Goal: Task Accomplishment & Management: Manage account settings

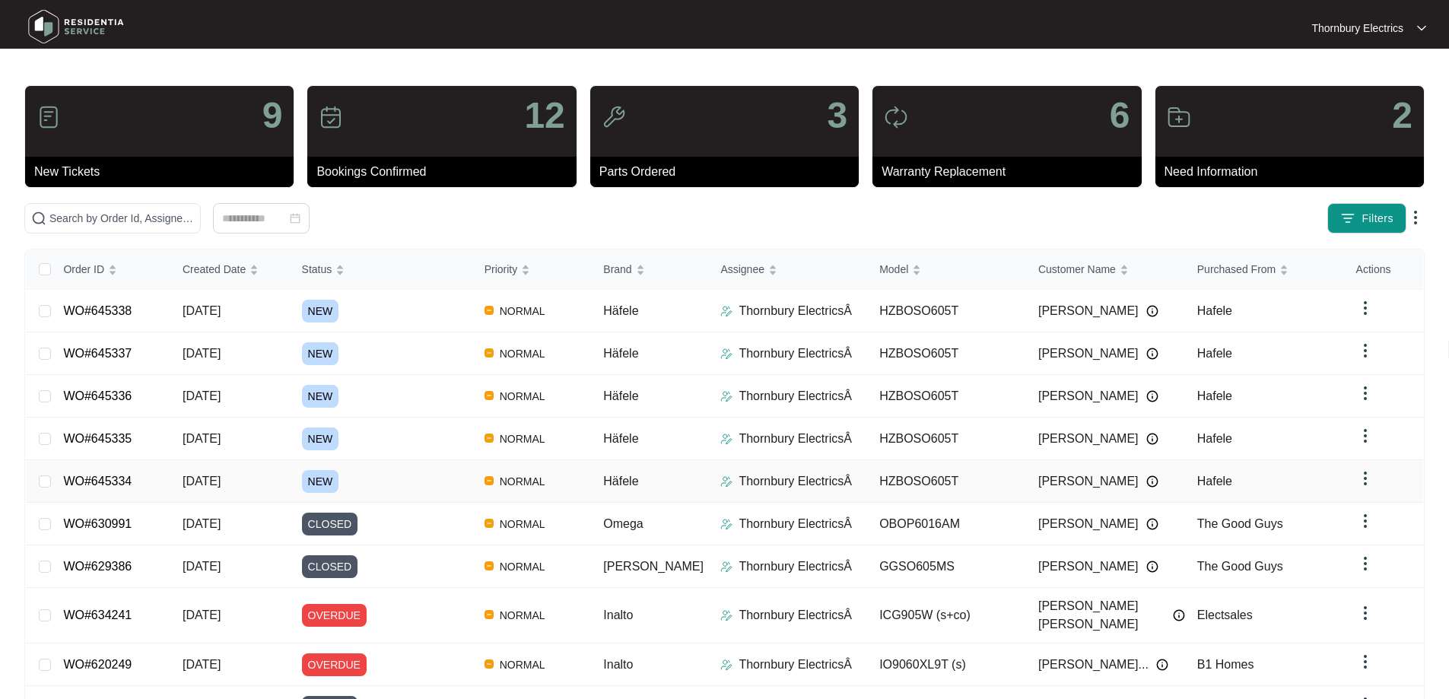
click at [126, 482] on link "WO#645334" at bounding box center [97, 481] width 68 height 13
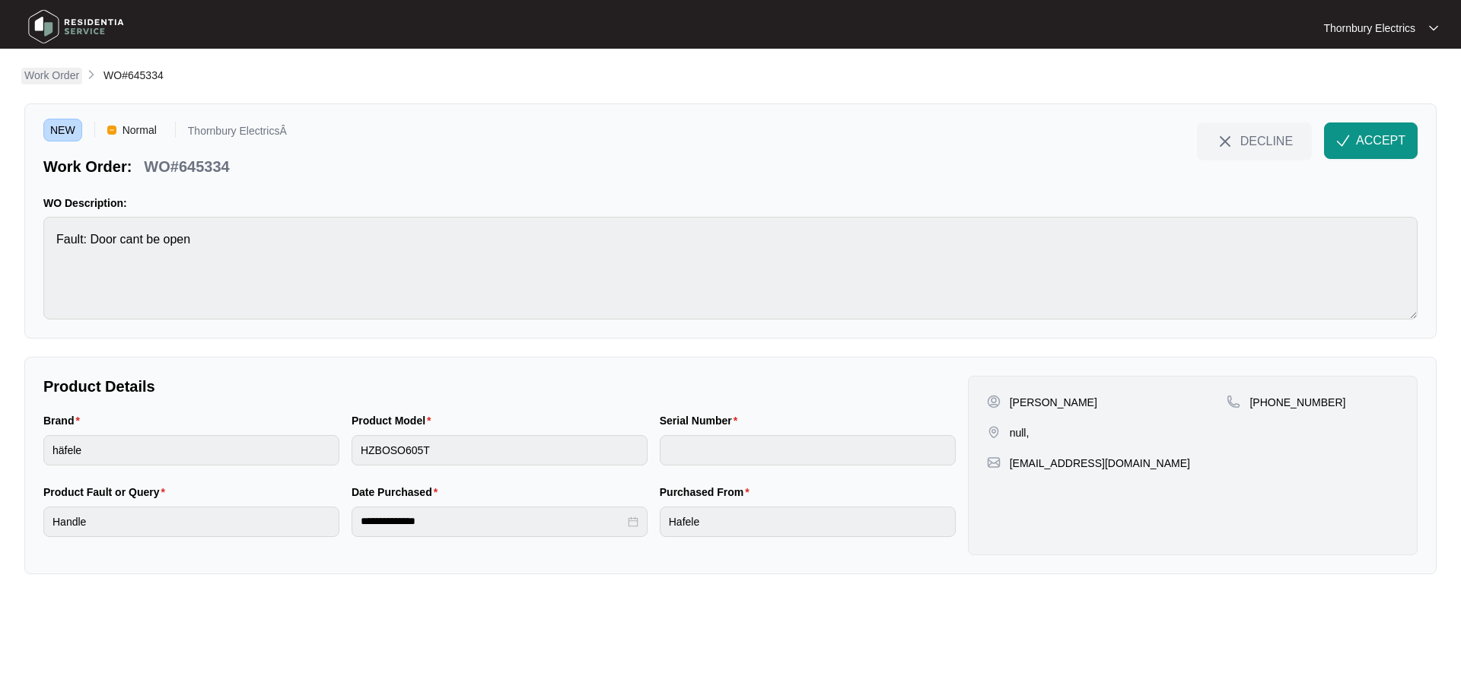
click at [41, 78] on p "Work Order" at bounding box center [51, 75] width 55 height 15
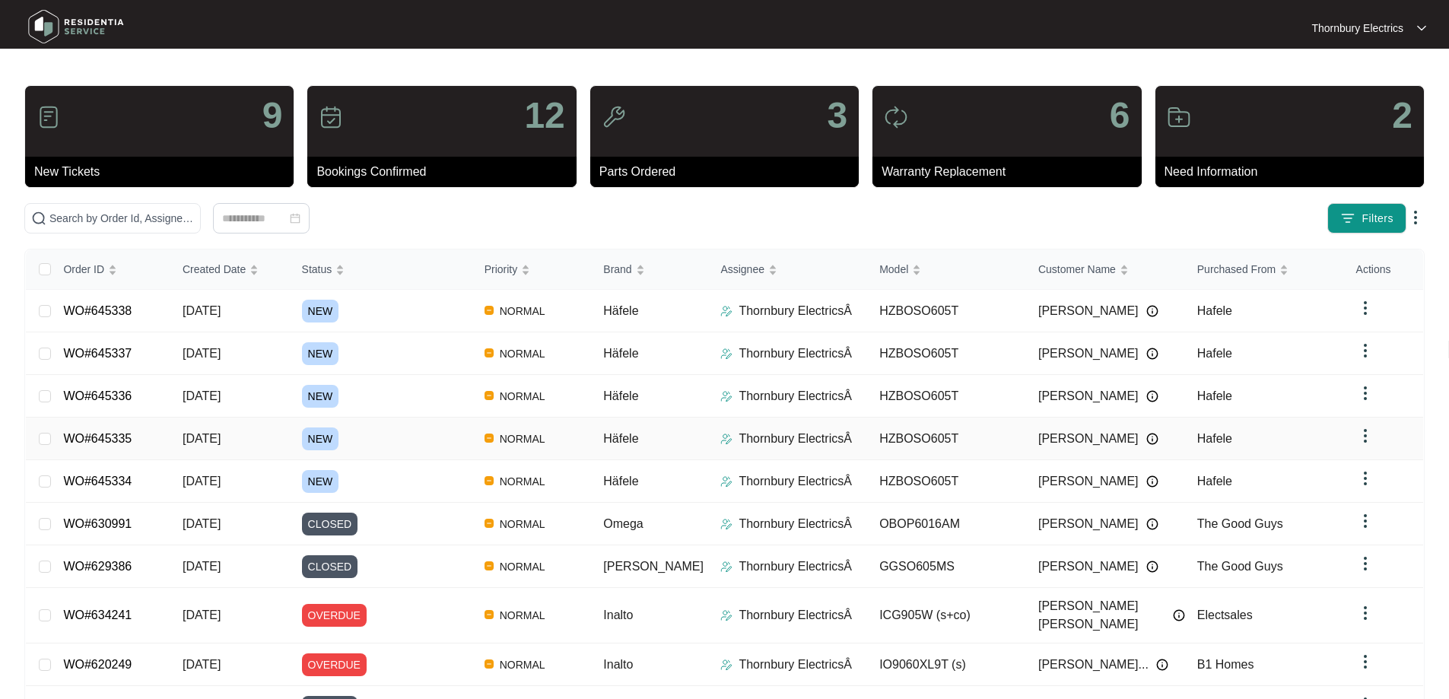
click at [143, 436] on td "WO#645335" at bounding box center [110, 439] width 119 height 43
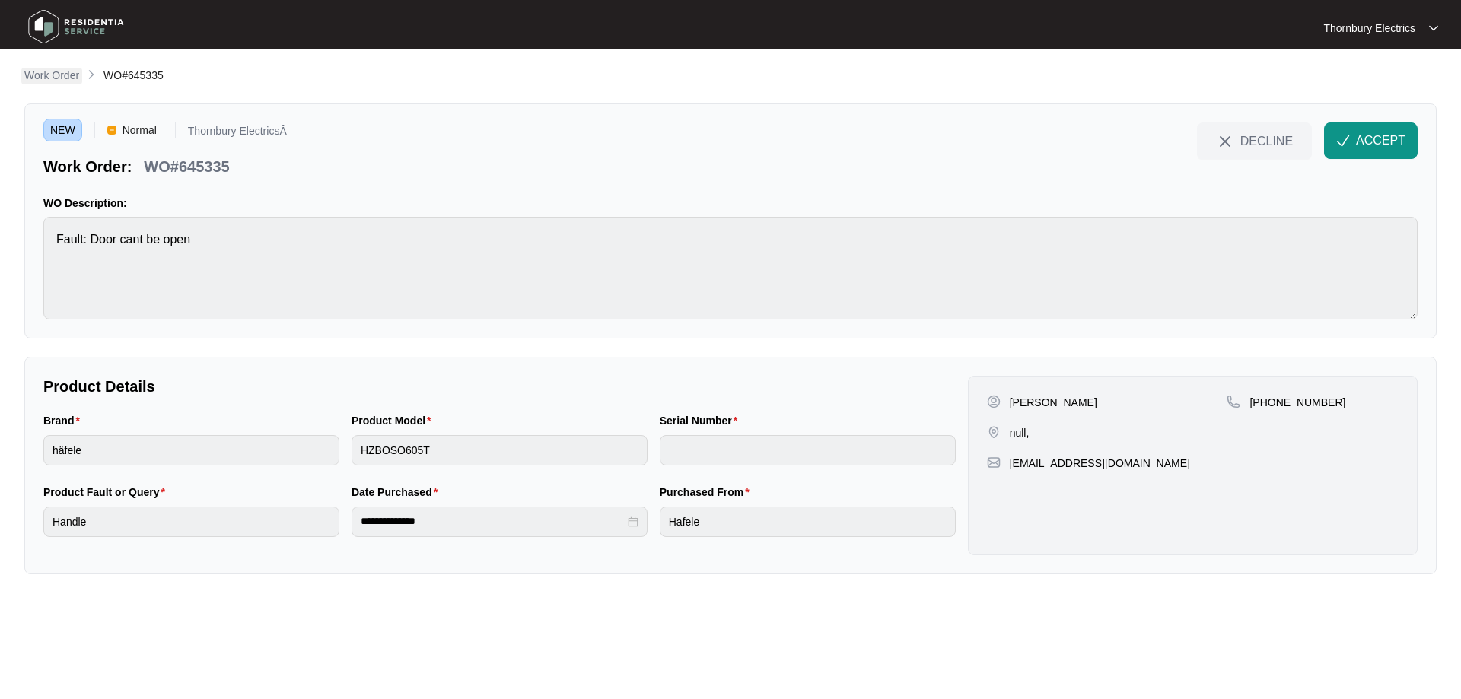
click at [59, 75] on p "Work Order" at bounding box center [51, 75] width 55 height 15
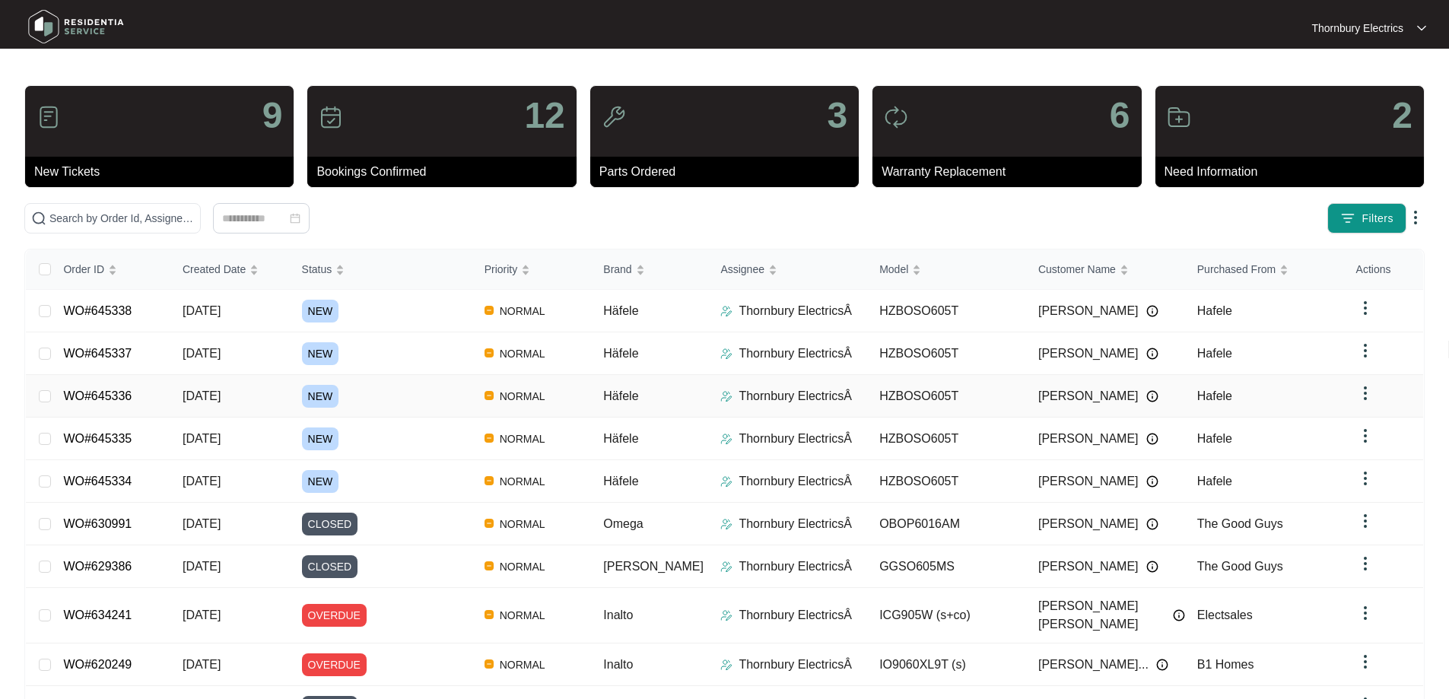
click at [185, 393] on td "[DATE]" at bounding box center [229, 396] width 119 height 43
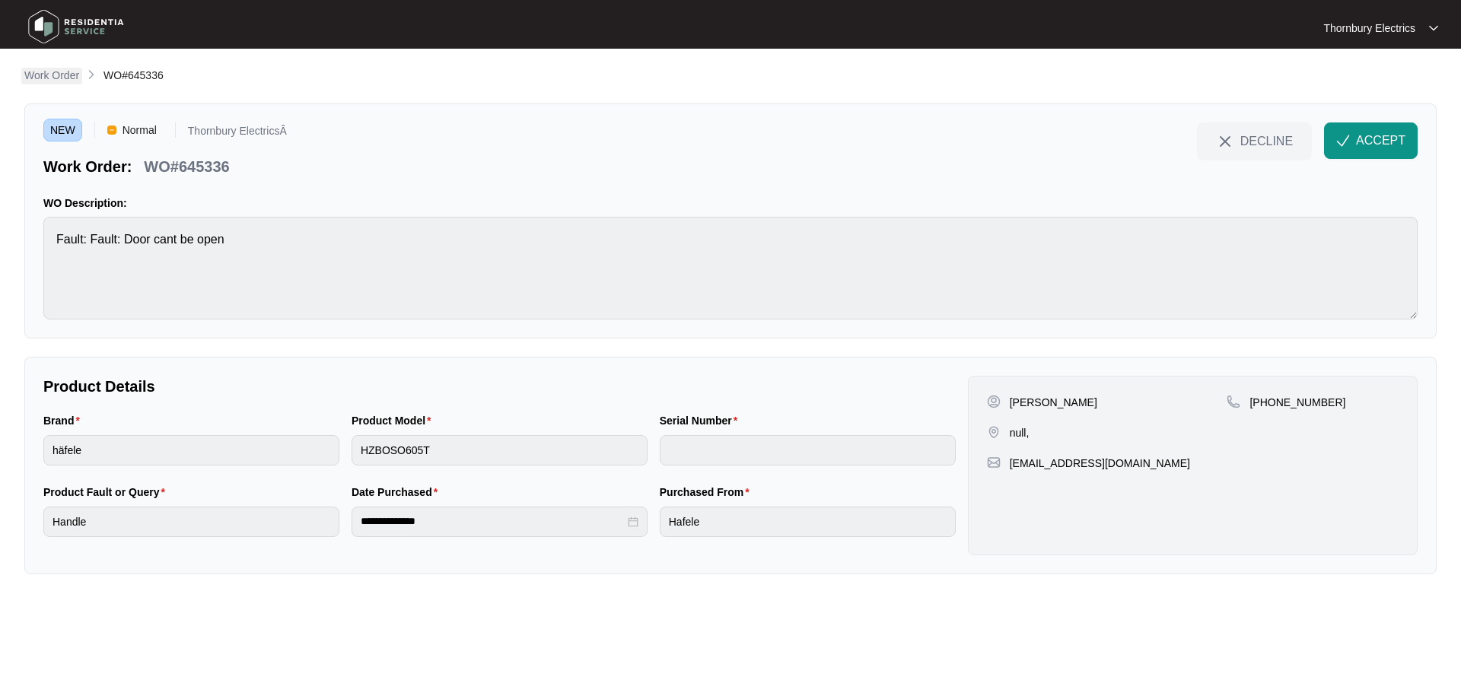
click at [57, 80] on p "Work Order" at bounding box center [51, 75] width 55 height 15
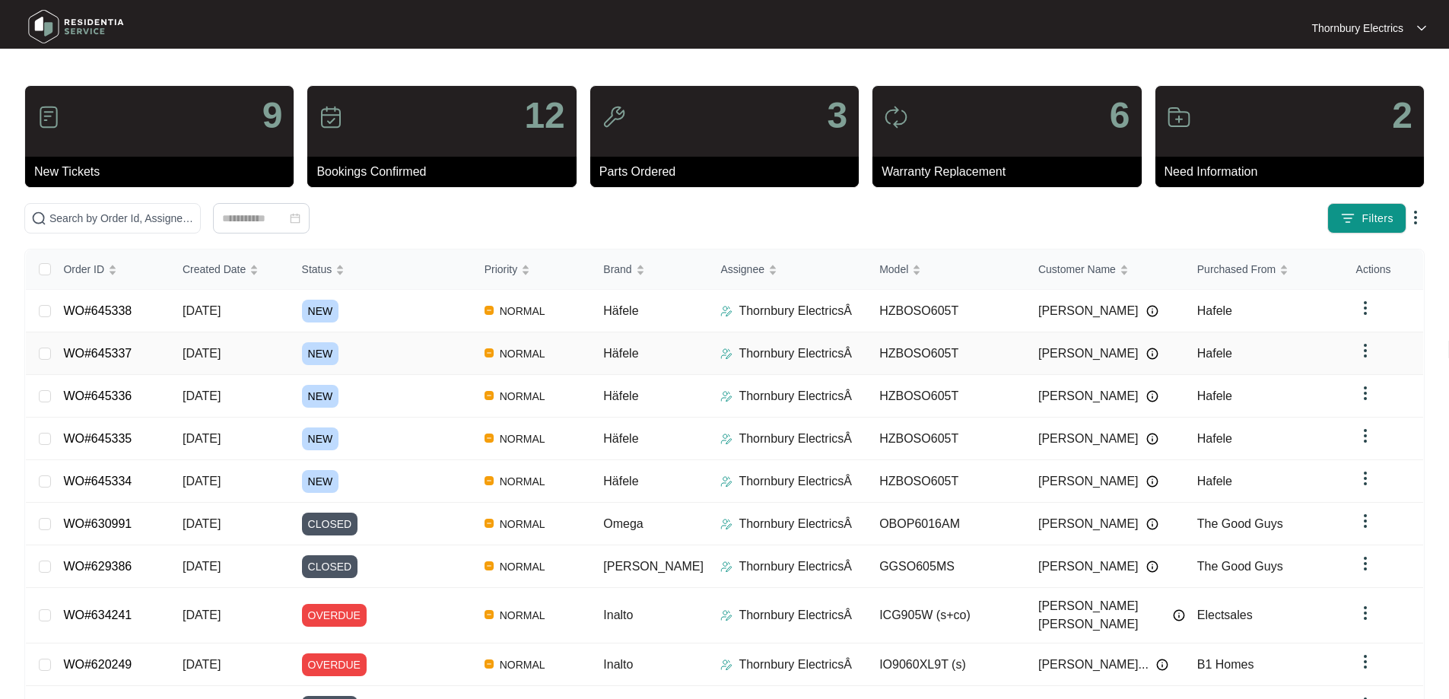
click at [107, 354] on link "WO#645337" at bounding box center [97, 353] width 68 height 13
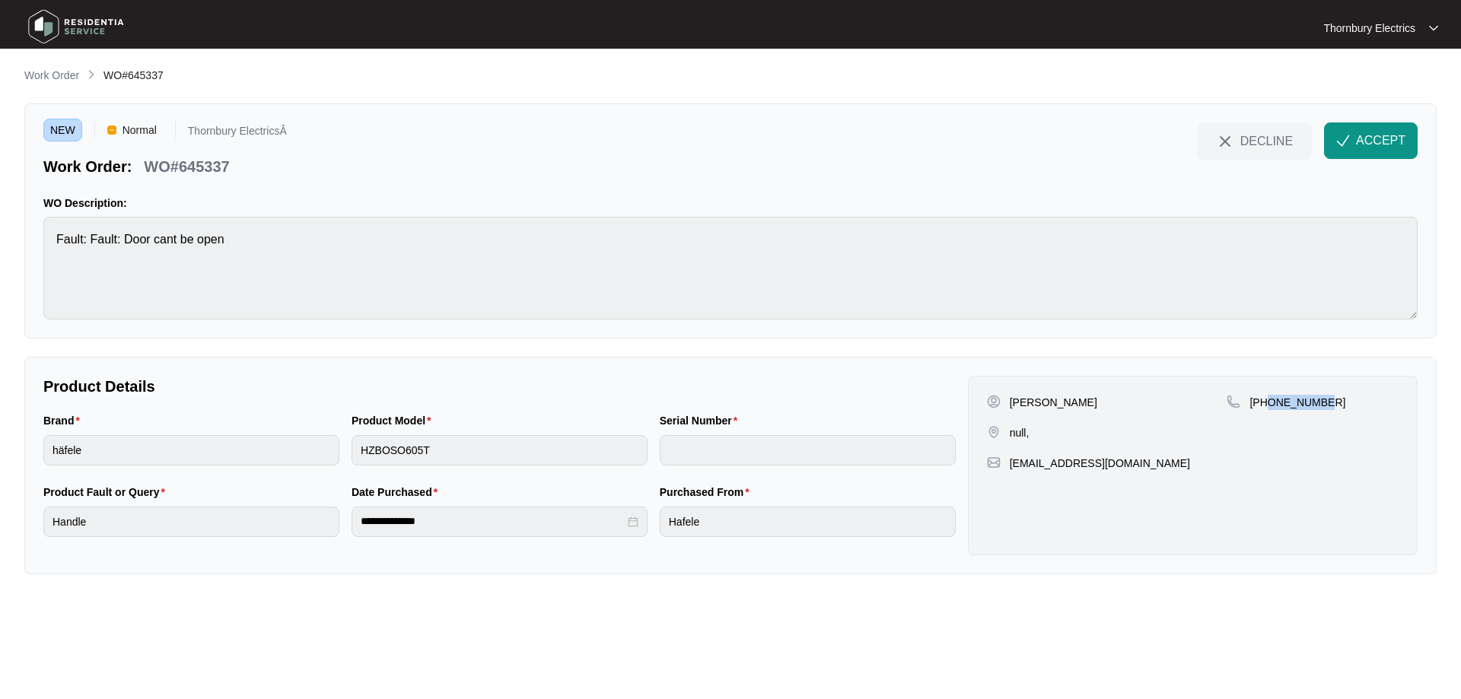
drag, startPoint x: 1324, startPoint y: 399, endPoint x: 1265, endPoint y: 405, distance: 58.9
click at [1265, 405] on div "[PHONE_NUMBER]" at bounding box center [1312, 402] width 172 height 15
copy p "416041143"
click at [59, 81] on p "Work Order" at bounding box center [51, 75] width 55 height 15
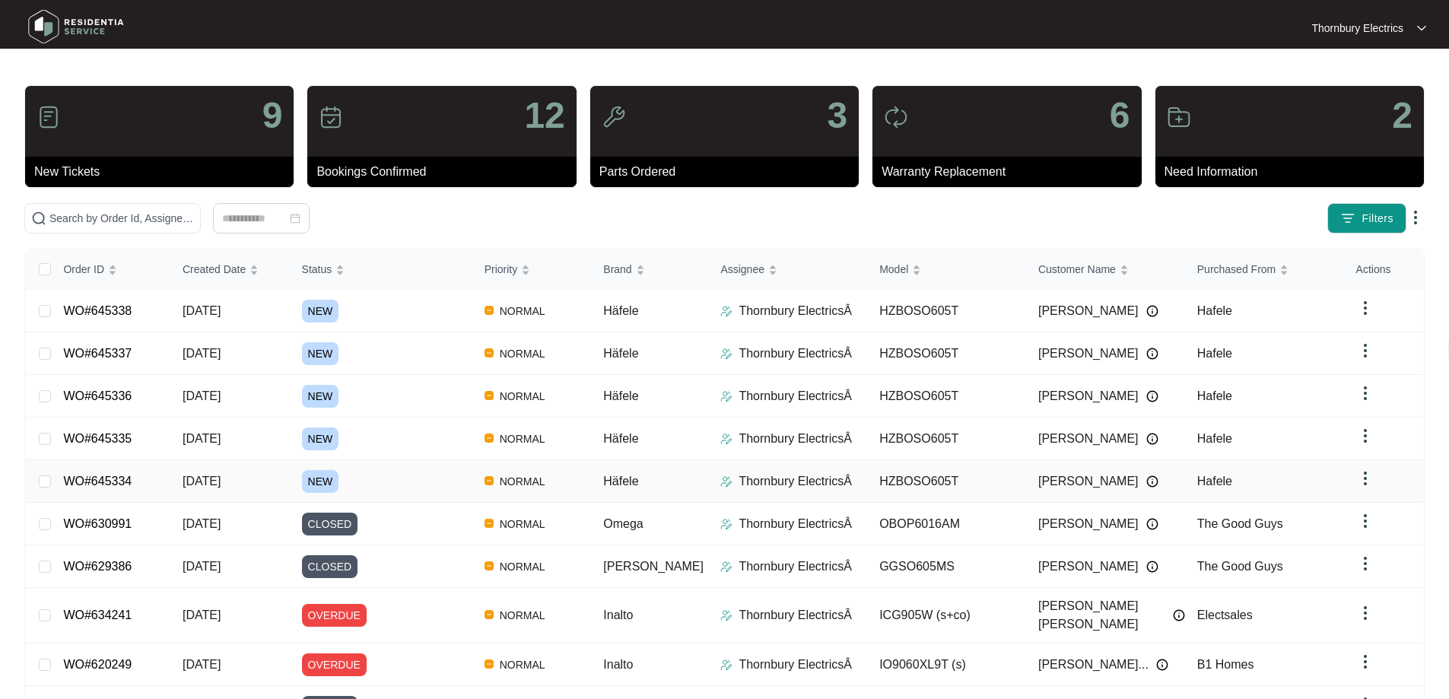
click at [148, 488] on td "WO#645334" at bounding box center [110, 481] width 119 height 43
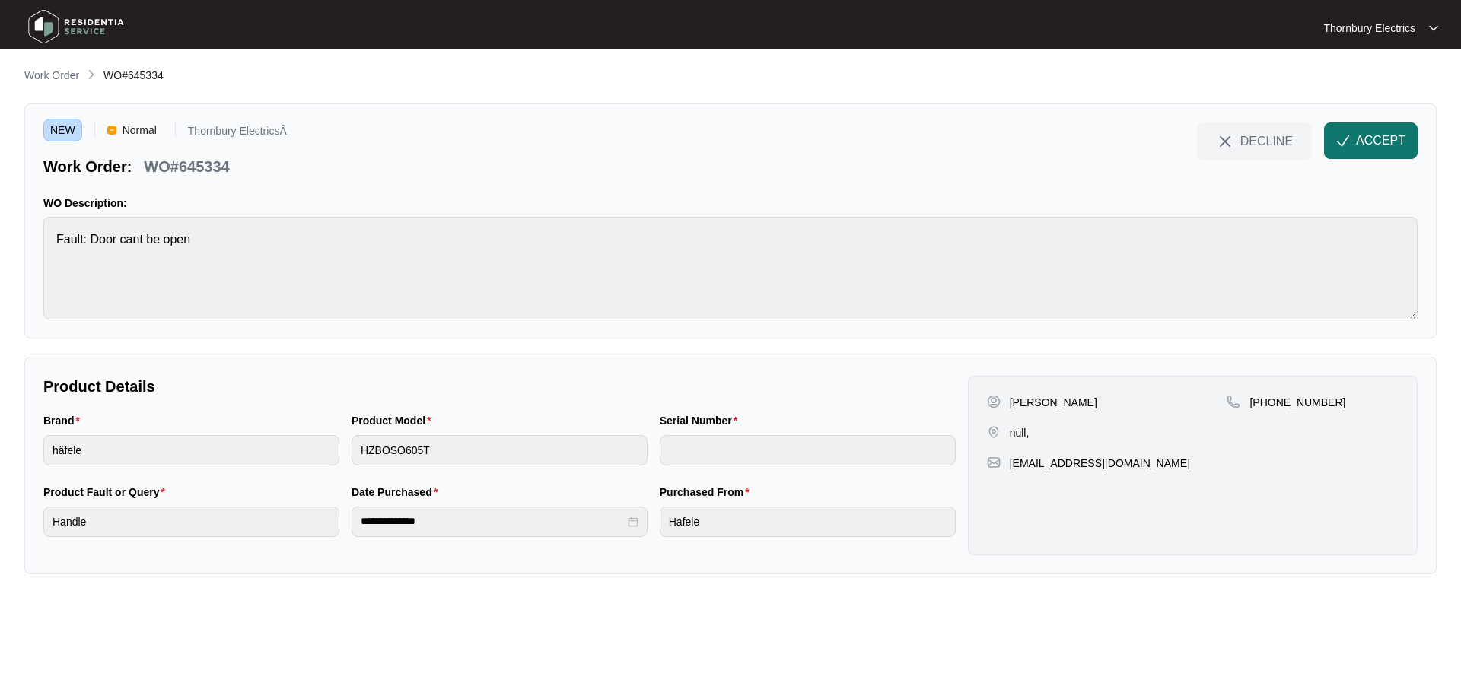
click at [1375, 141] on span "ACCEPT" at bounding box center [1380, 141] width 49 height 18
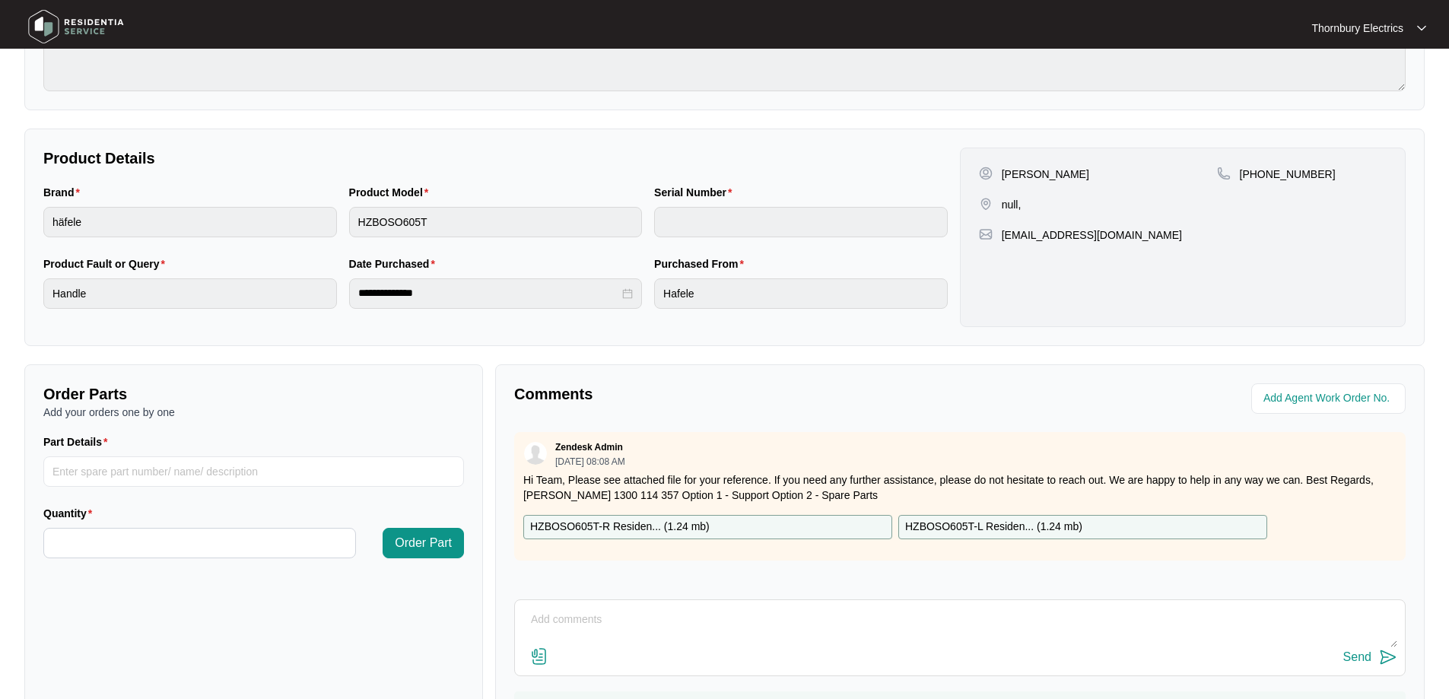
scroll to position [310, 0]
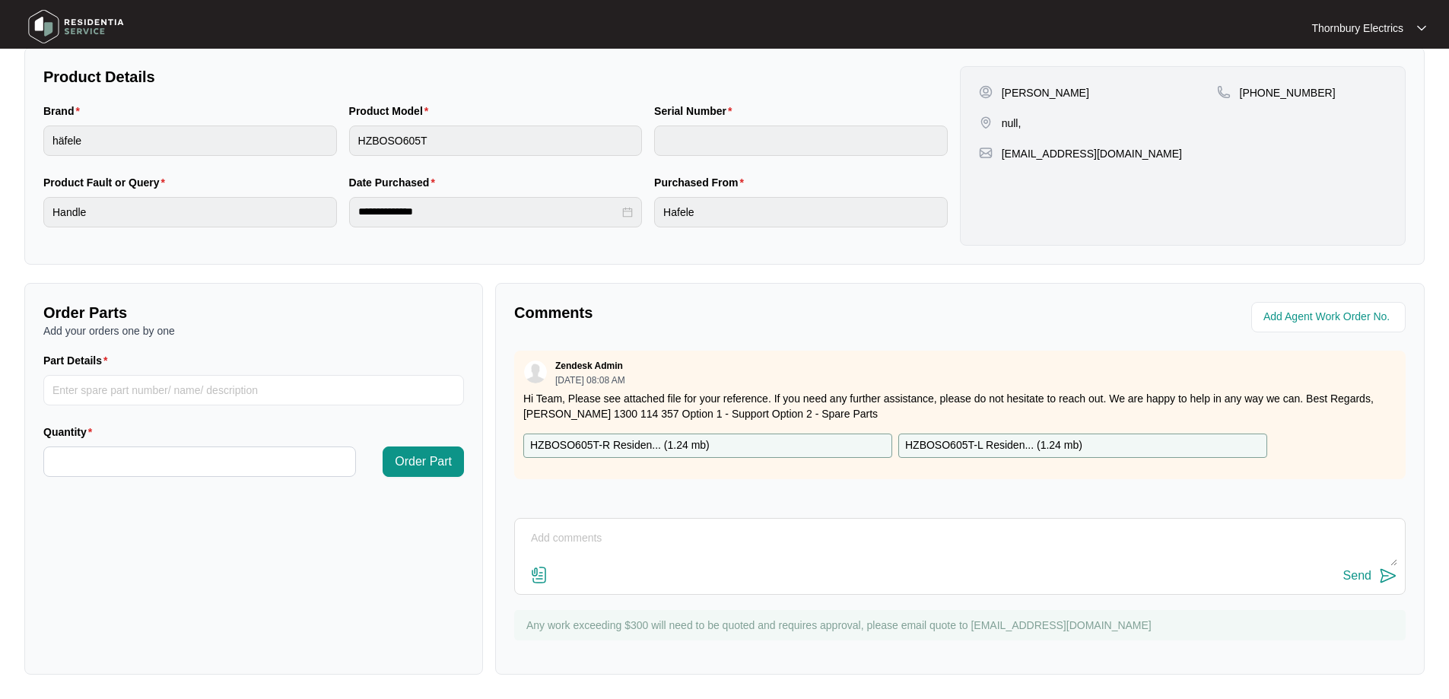
click at [593, 545] on textarea at bounding box center [960, 546] width 875 height 40
paste textarea "[STREET_ADDRESS]"
type textarea "Address on email [STREET_ADDRESS]"
click at [1354, 577] on div "Send" at bounding box center [1357, 576] width 28 height 14
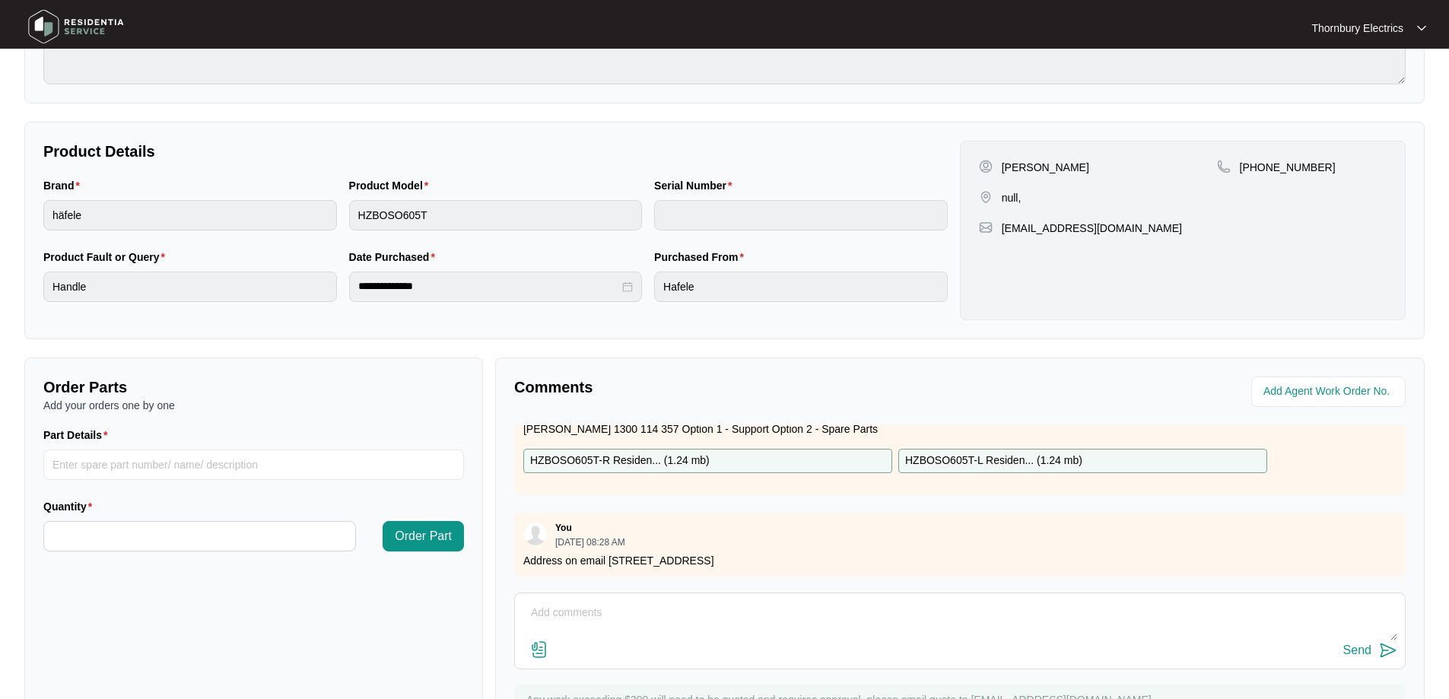
scroll to position [234, 0]
click at [1022, 161] on p "[PERSON_NAME]" at bounding box center [1045, 168] width 87 height 15
click at [1020, 164] on p "[PERSON_NAME]" at bounding box center [1045, 168] width 87 height 15
copy p "[PERSON_NAME]"
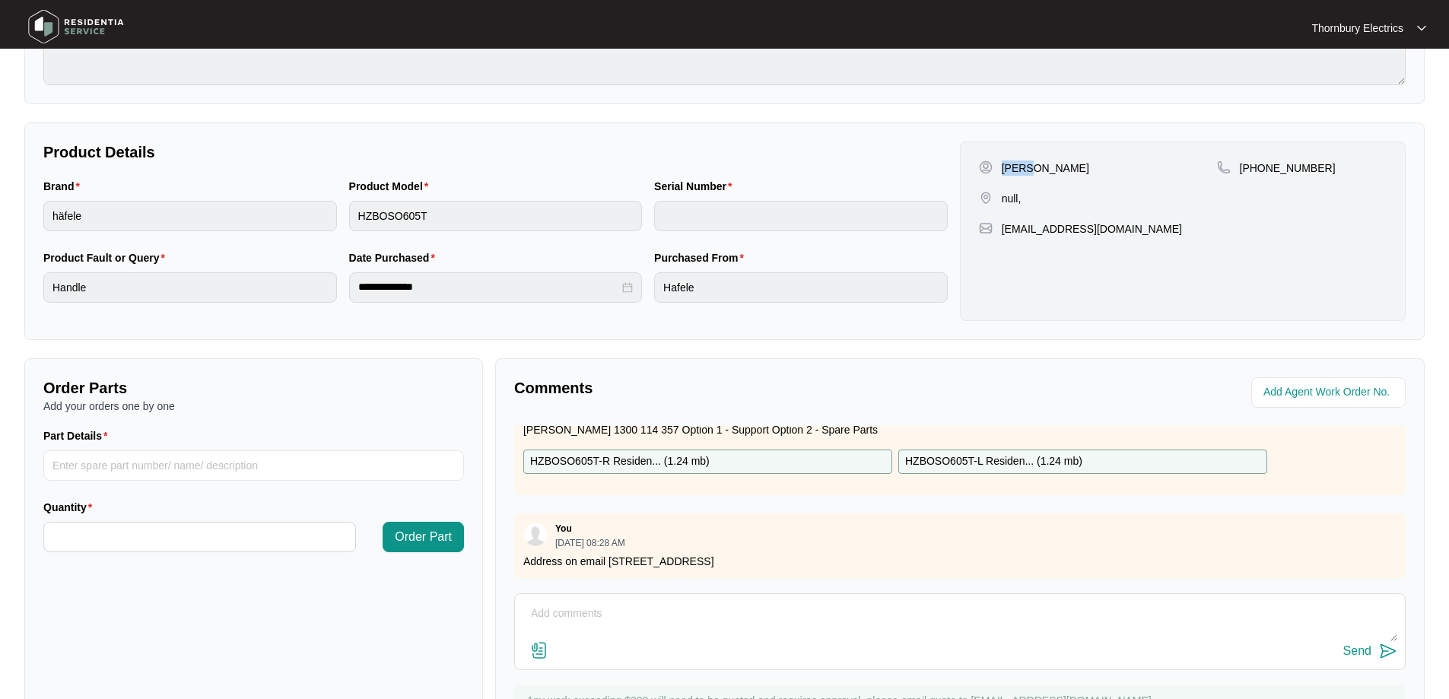
drag, startPoint x: 1078, startPoint y: 171, endPoint x: 1037, endPoint y: 168, distance: 41.2
click at [1037, 168] on p "[PERSON_NAME]" at bounding box center [1045, 168] width 87 height 15
copy p "[PERSON_NAME]"
drag, startPoint x: 1130, startPoint y: 227, endPoint x: 999, endPoint y: 233, distance: 131.0
click at [999, 233] on div "[EMAIL_ADDRESS][DOMAIN_NAME]" at bounding box center [1183, 228] width 408 height 15
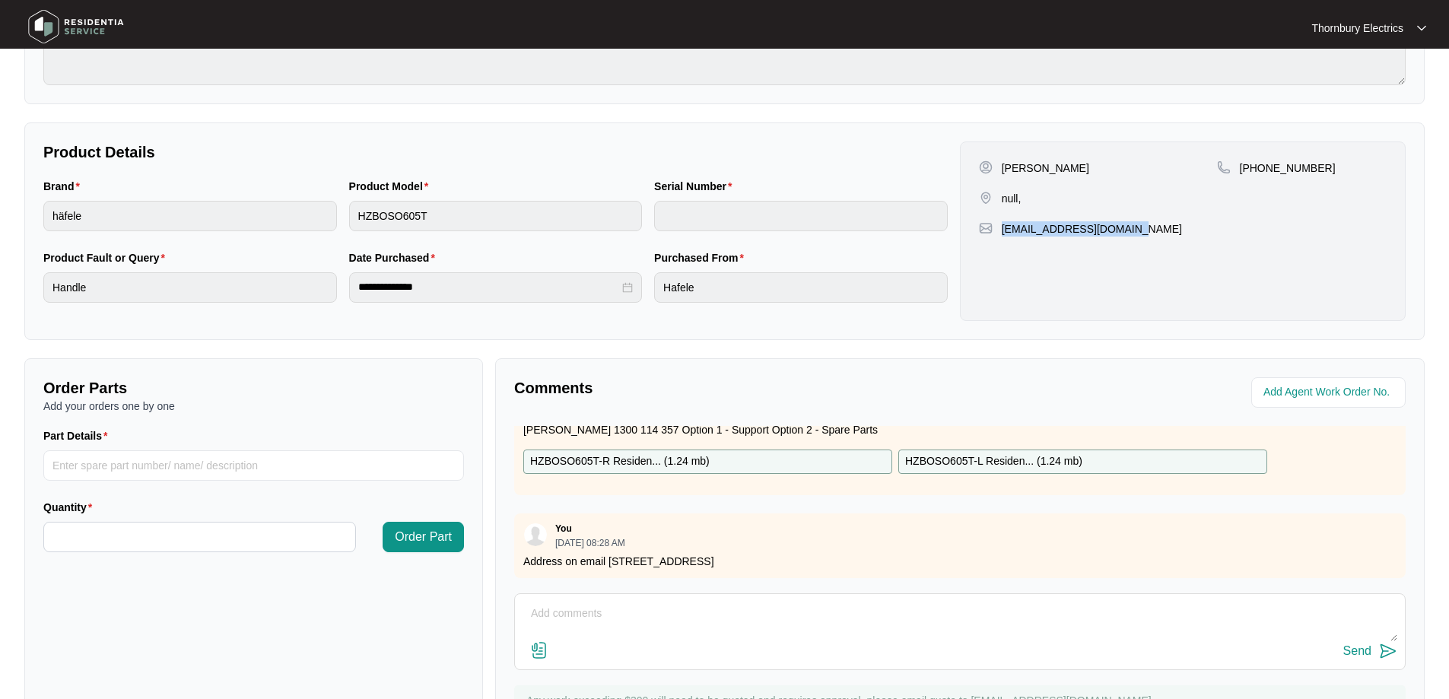
copy p "[EMAIL_ADDRESS][DOMAIN_NAME]"
drag, startPoint x: 1314, startPoint y: 168, endPoint x: 1261, endPoint y: 170, distance: 53.3
click at [1261, 170] on div "[PHONE_NUMBER]" at bounding box center [1302, 168] width 170 height 15
copy p "416041143"
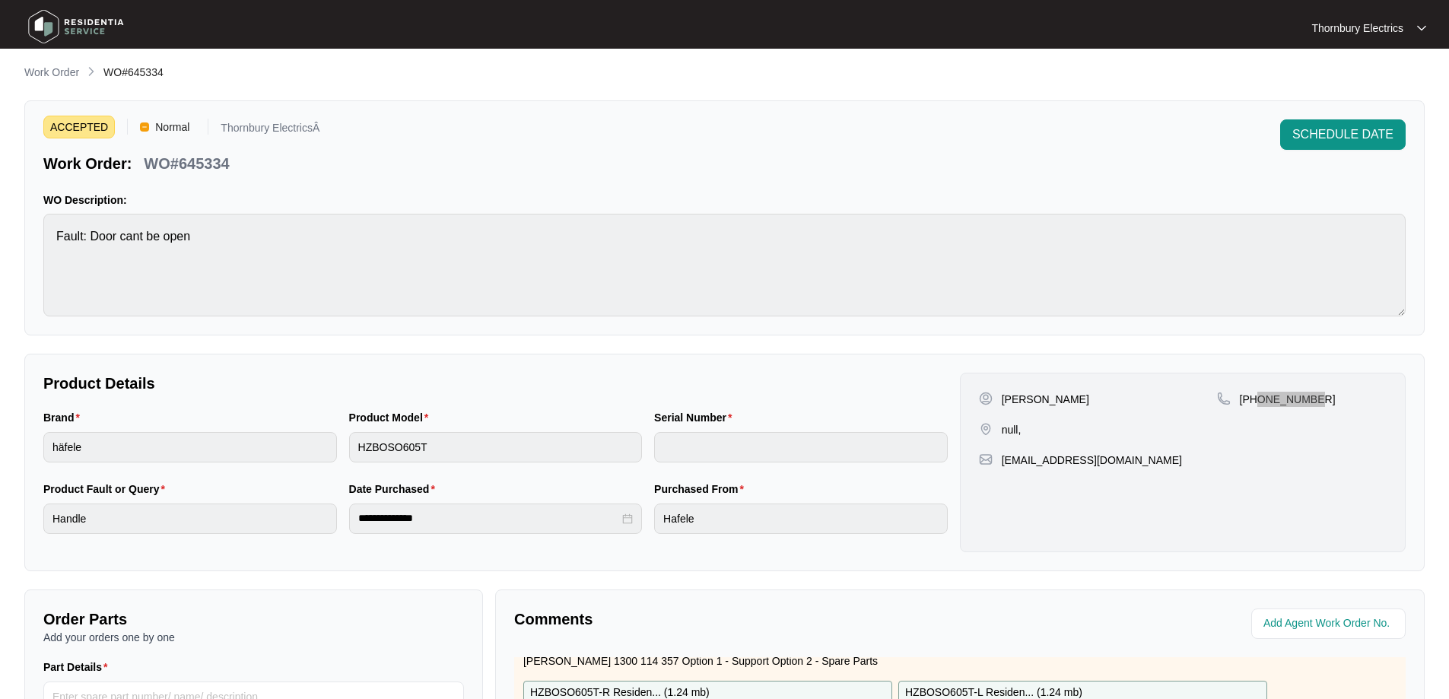
scroll to position [0, 0]
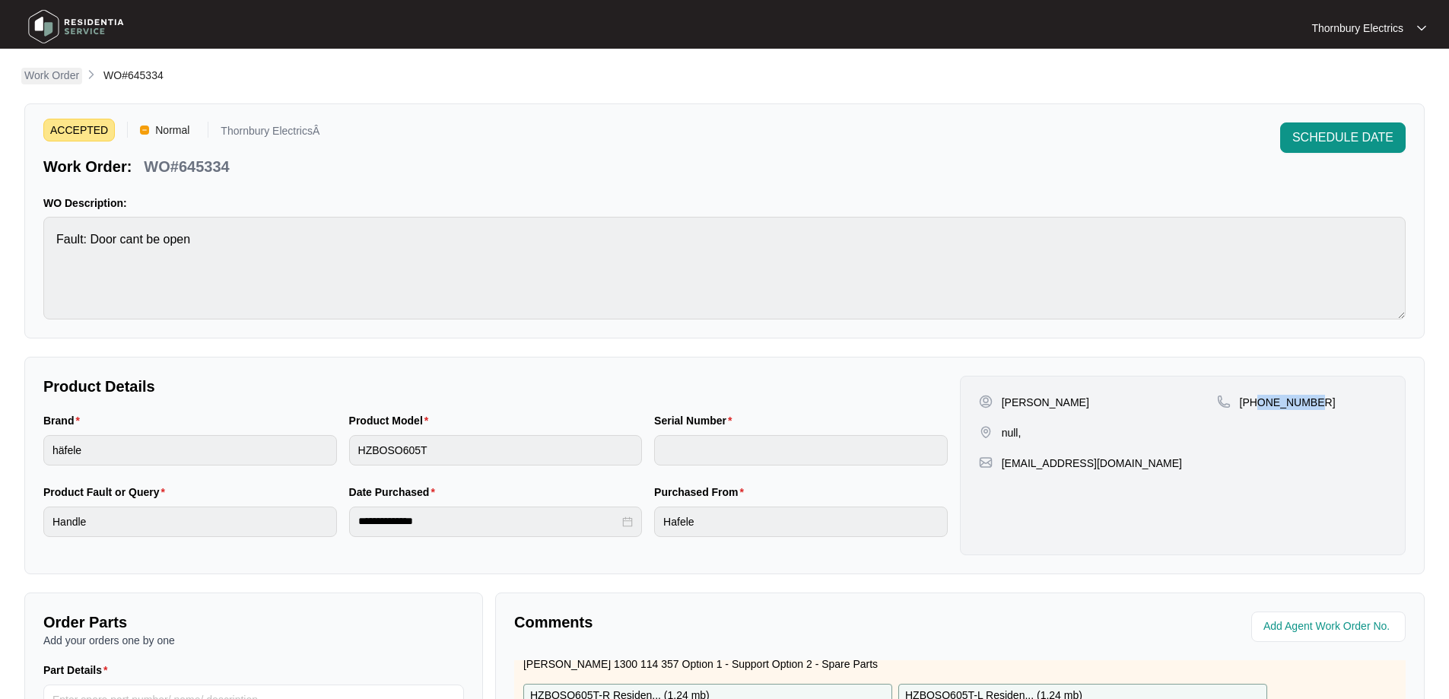
click at [52, 80] on p "Work Order" at bounding box center [51, 75] width 55 height 15
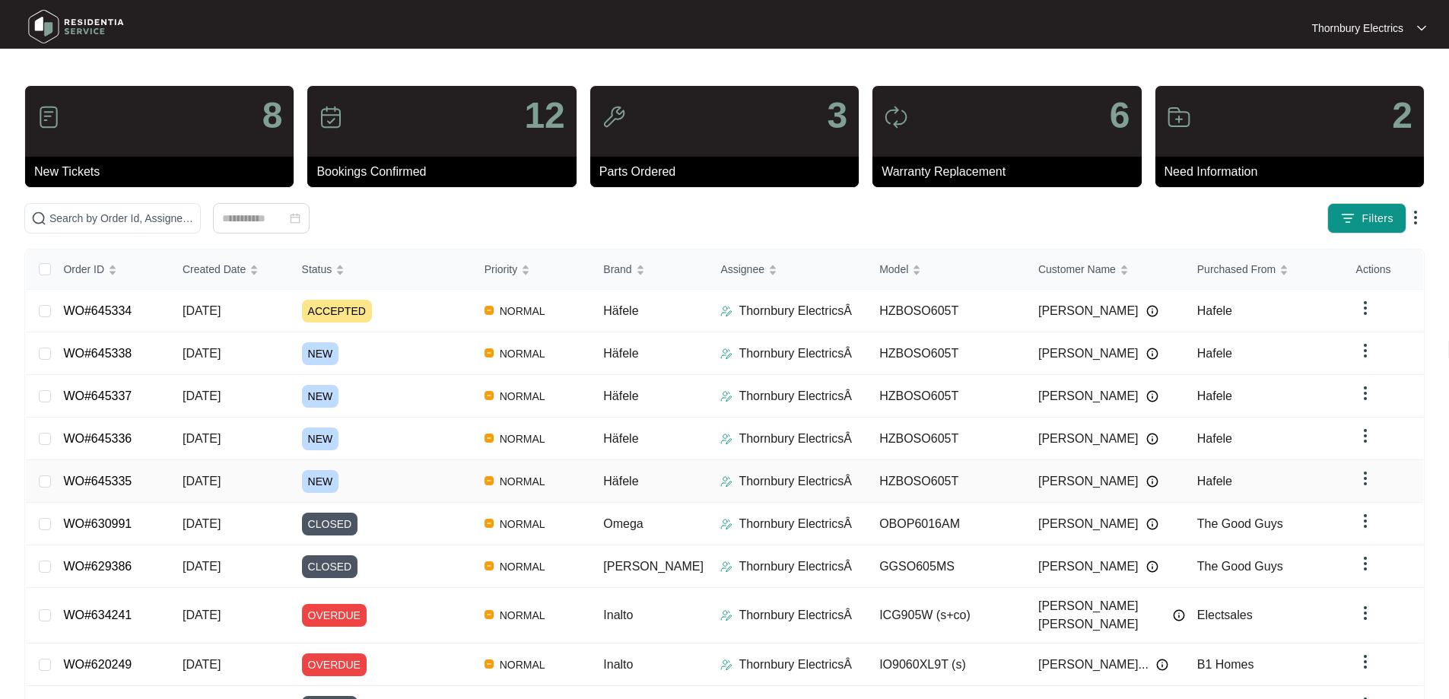
click at [221, 477] on span "[DATE]" at bounding box center [202, 481] width 38 height 13
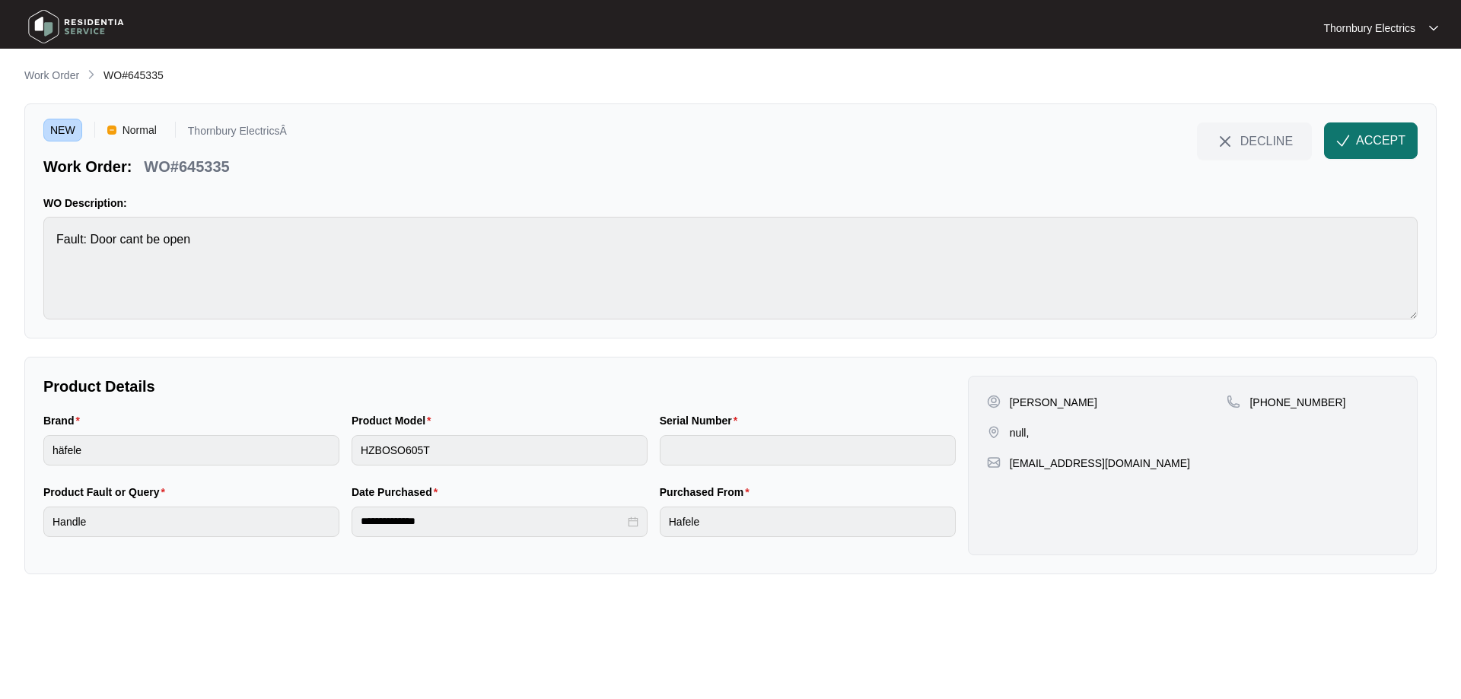
click at [1372, 142] on span "ACCEPT" at bounding box center [1380, 141] width 49 height 18
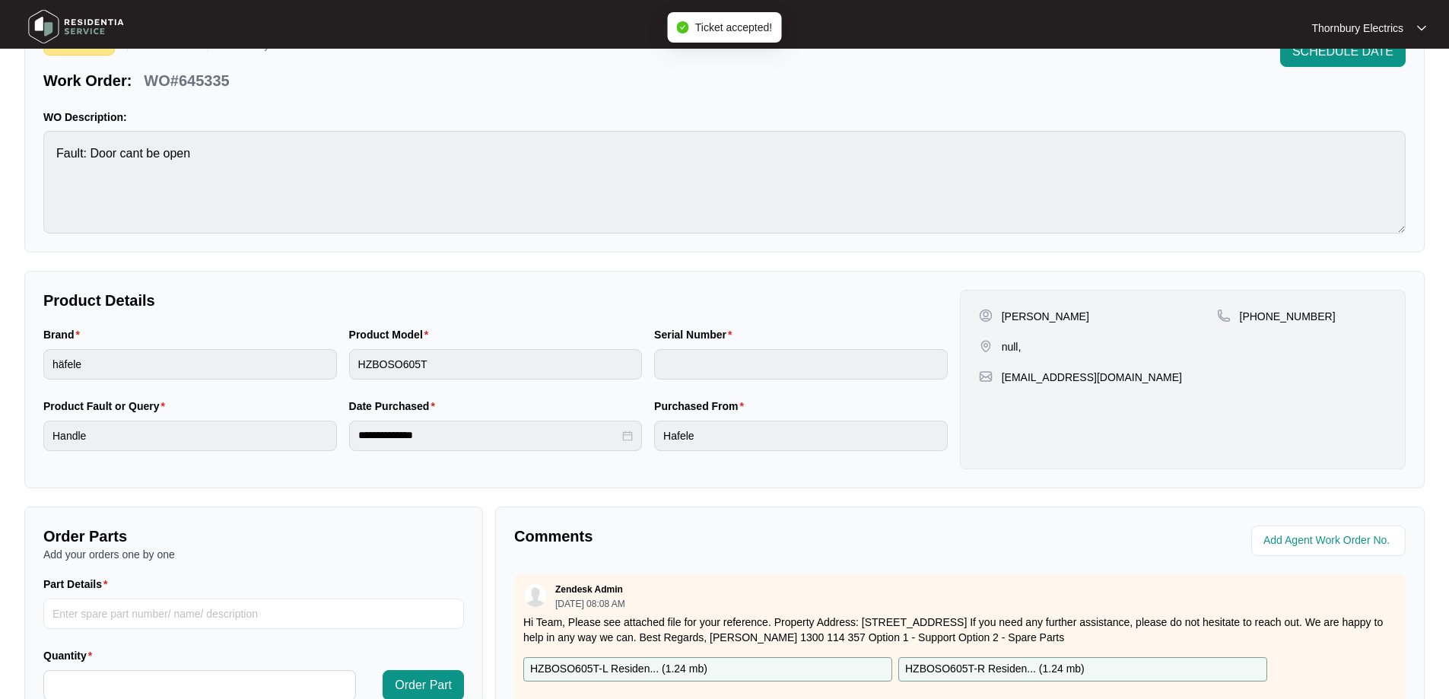
scroll to position [304, 0]
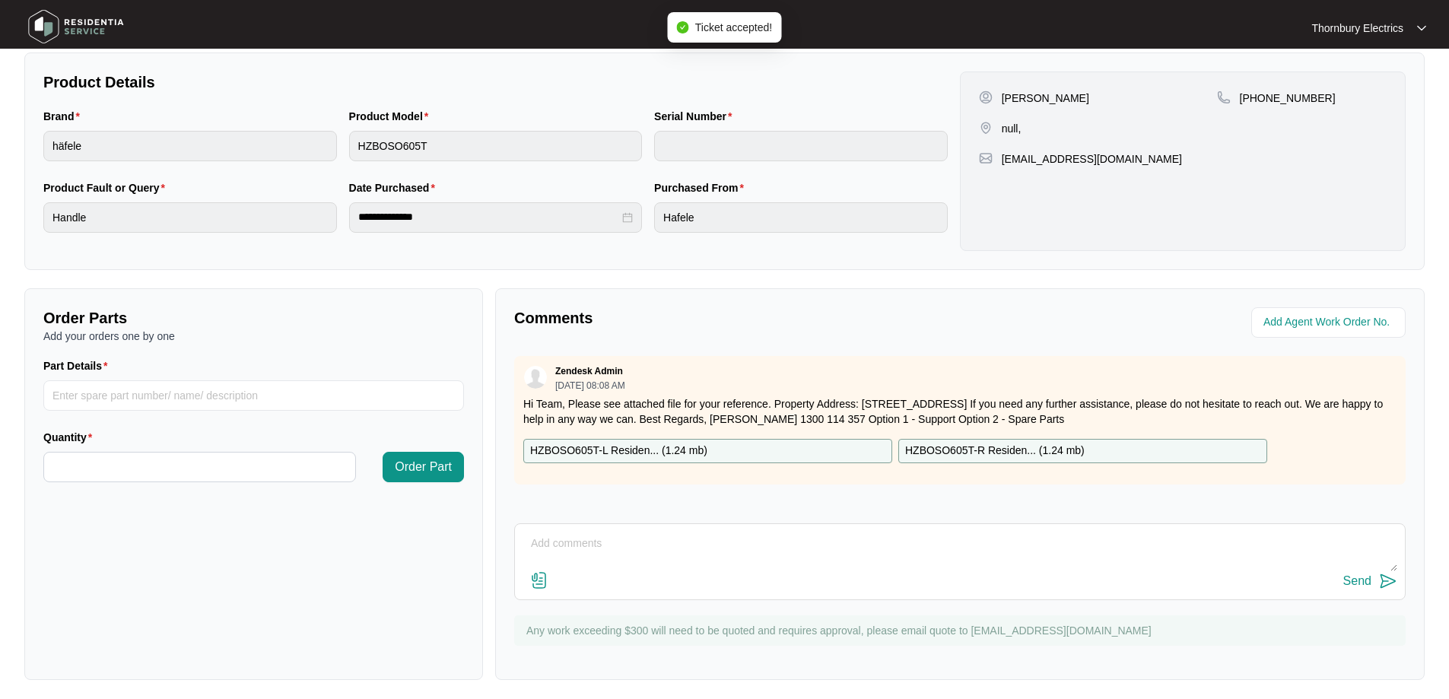
click at [667, 544] on textarea at bounding box center [960, 552] width 875 height 40
paste textarea "[STREET_ADDRESS]"
type textarea "Address on email [STREET_ADDRESS]"
click at [1359, 582] on div "Send" at bounding box center [1357, 581] width 28 height 14
drag, startPoint x: 1128, startPoint y: 157, endPoint x: 992, endPoint y: 158, distance: 136.2
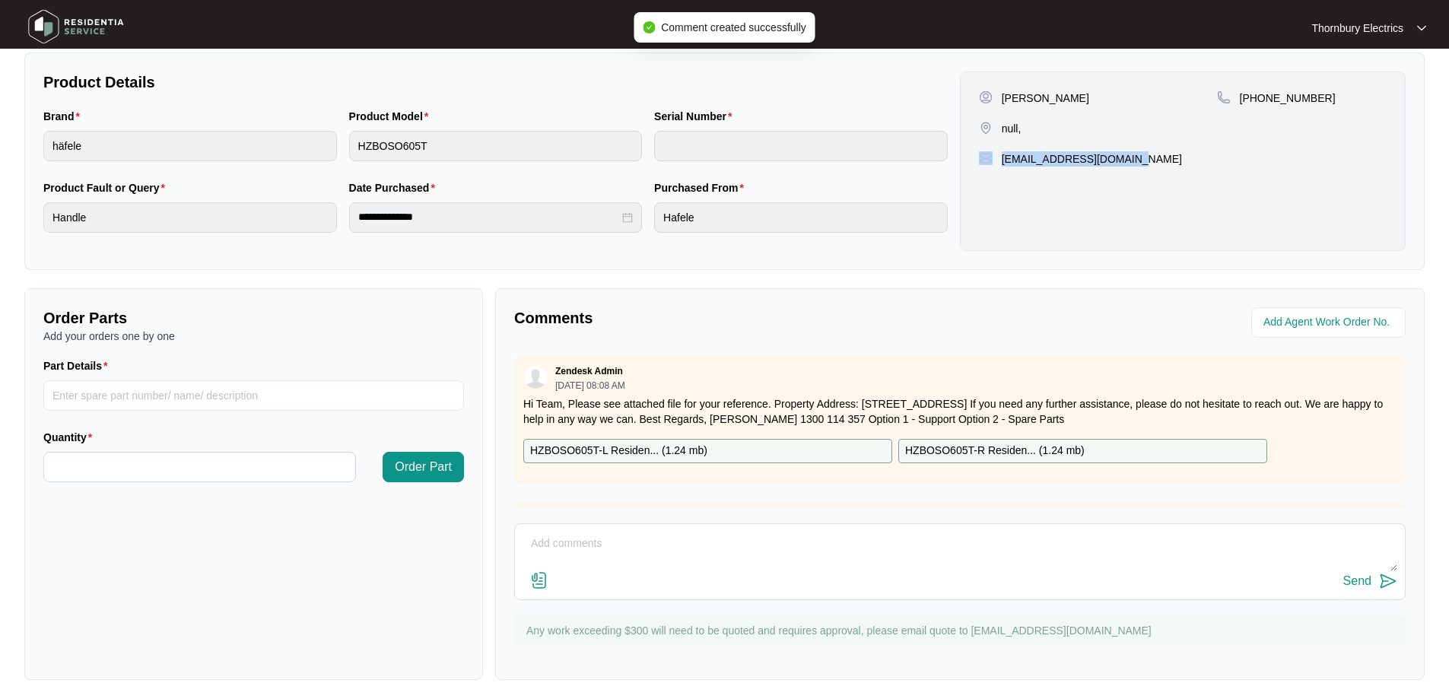
click at [992, 158] on div "[EMAIL_ADDRESS][DOMAIN_NAME]" at bounding box center [1183, 158] width 408 height 15
copy div "[EMAIL_ADDRESS][DOMAIN_NAME]"
drag, startPoint x: 1307, startPoint y: 100, endPoint x: 1254, endPoint y: 102, distance: 52.5
click at [1254, 102] on p "[PHONE_NUMBER]" at bounding box center [1288, 98] width 96 height 15
click at [1311, 96] on div "[PHONE_NUMBER]" at bounding box center [1302, 98] width 170 height 15
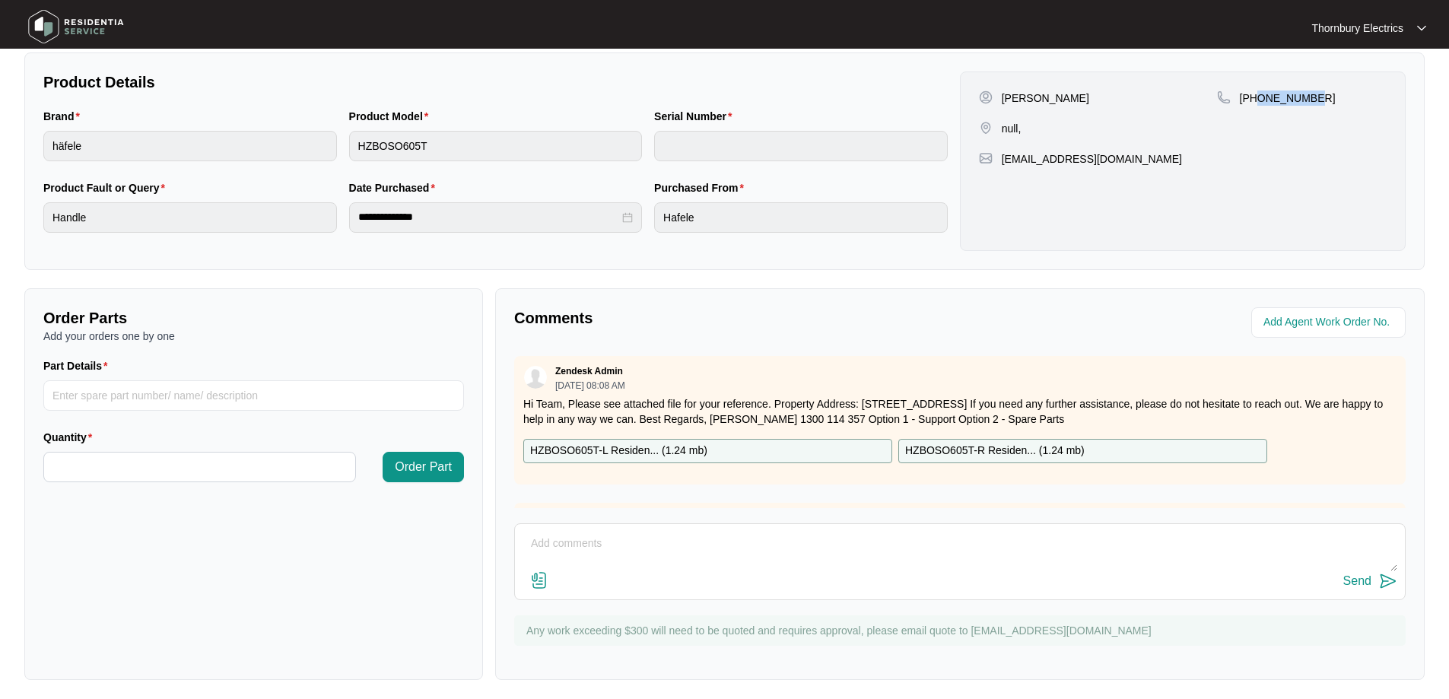
drag, startPoint x: 1316, startPoint y: 97, endPoint x: 1257, endPoint y: 98, distance: 58.6
click at [1257, 98] on div "[PHONE_NUMBER]" at bounding box center [1302, 98] width 170 height 15
copy p "416041143"
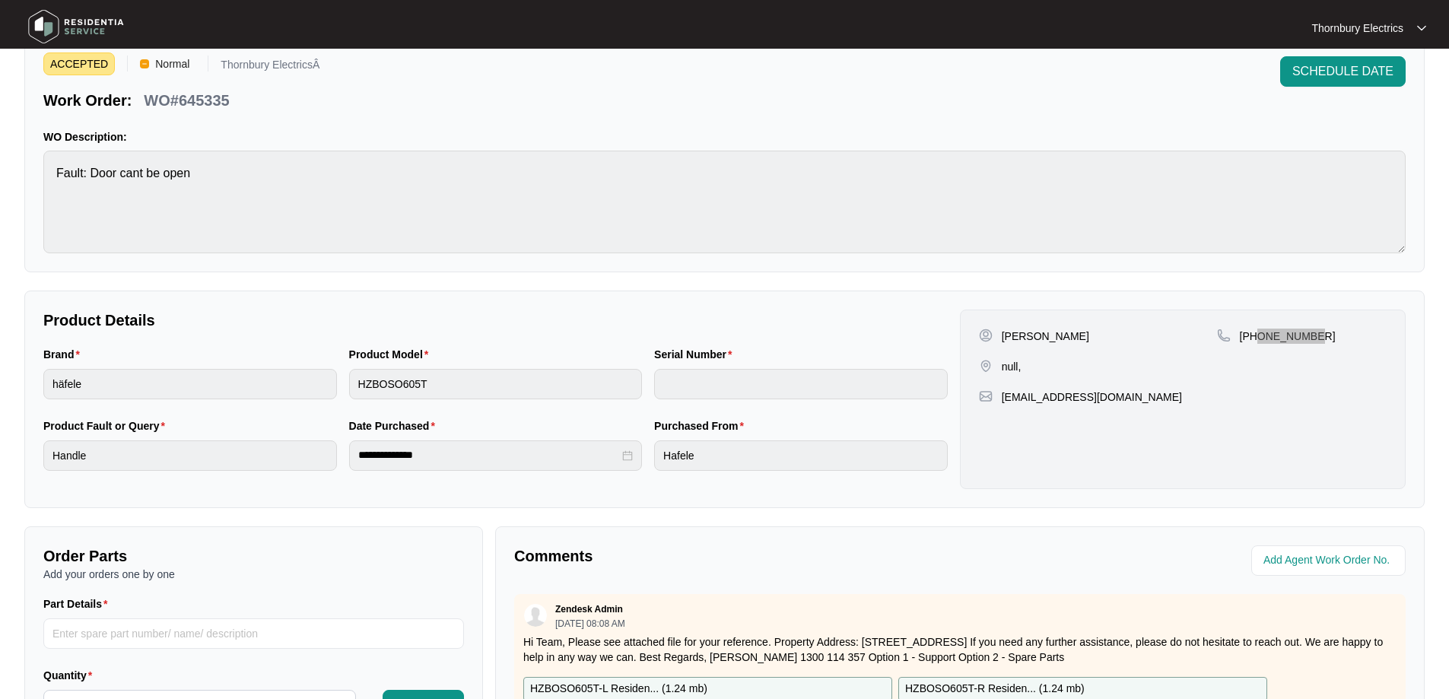
scroll to position [0, 0]
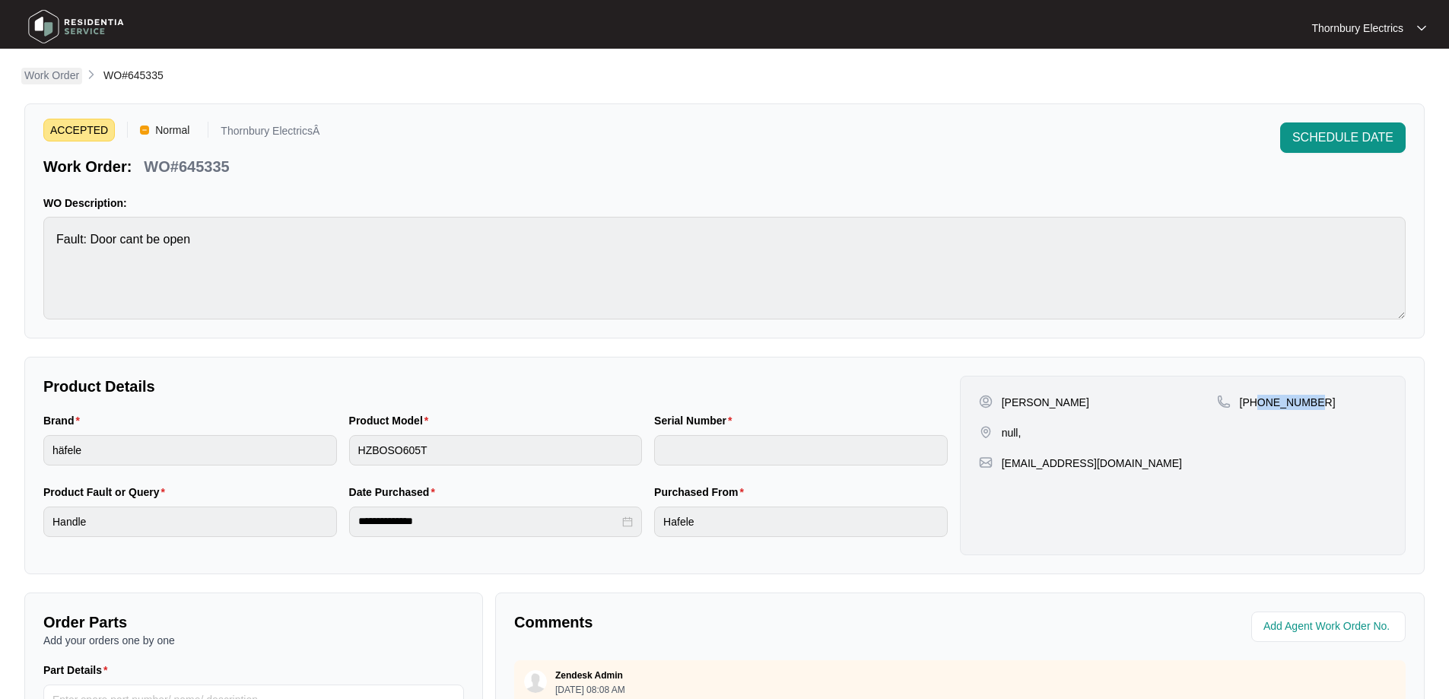
click at [56, 74] on p "Work Order" at bounding box center [51, 75] width 55 height 15
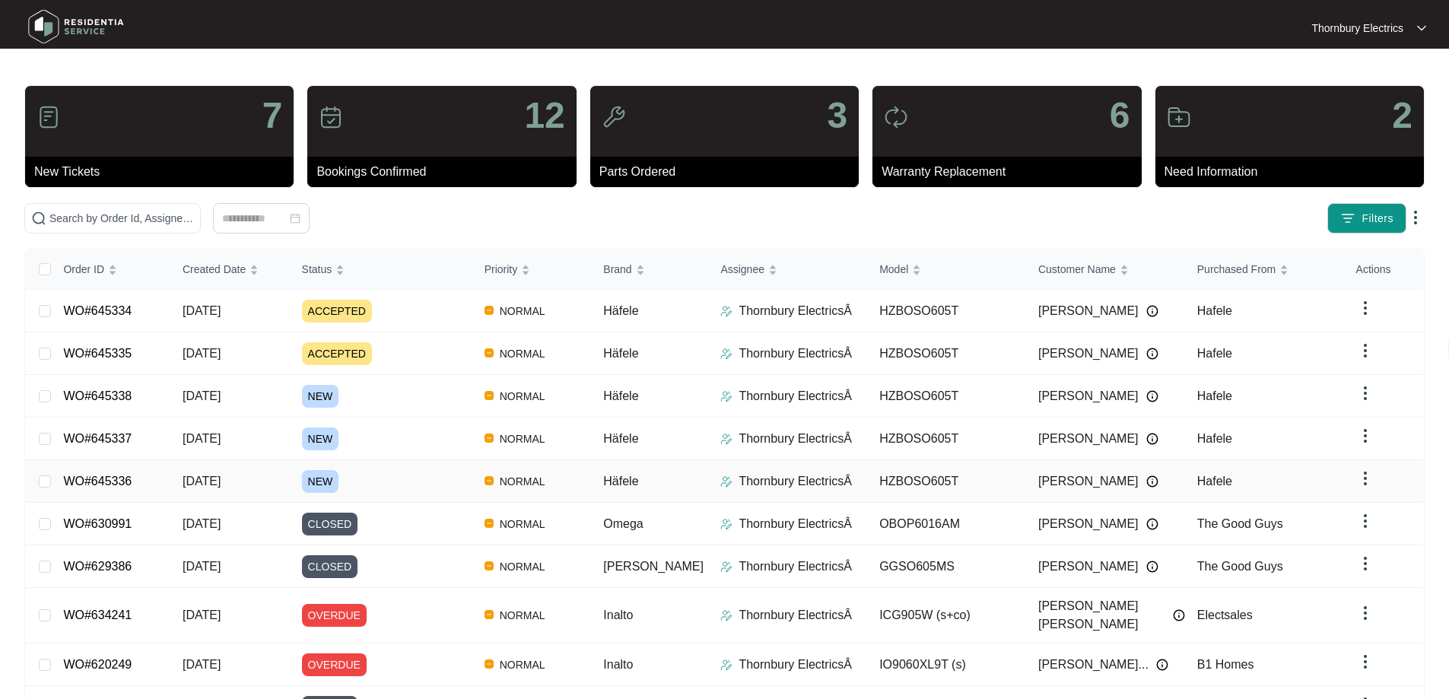
click at [221, 482] on span "[DATE]" at bounding box center [202, 481] width 38 height 13
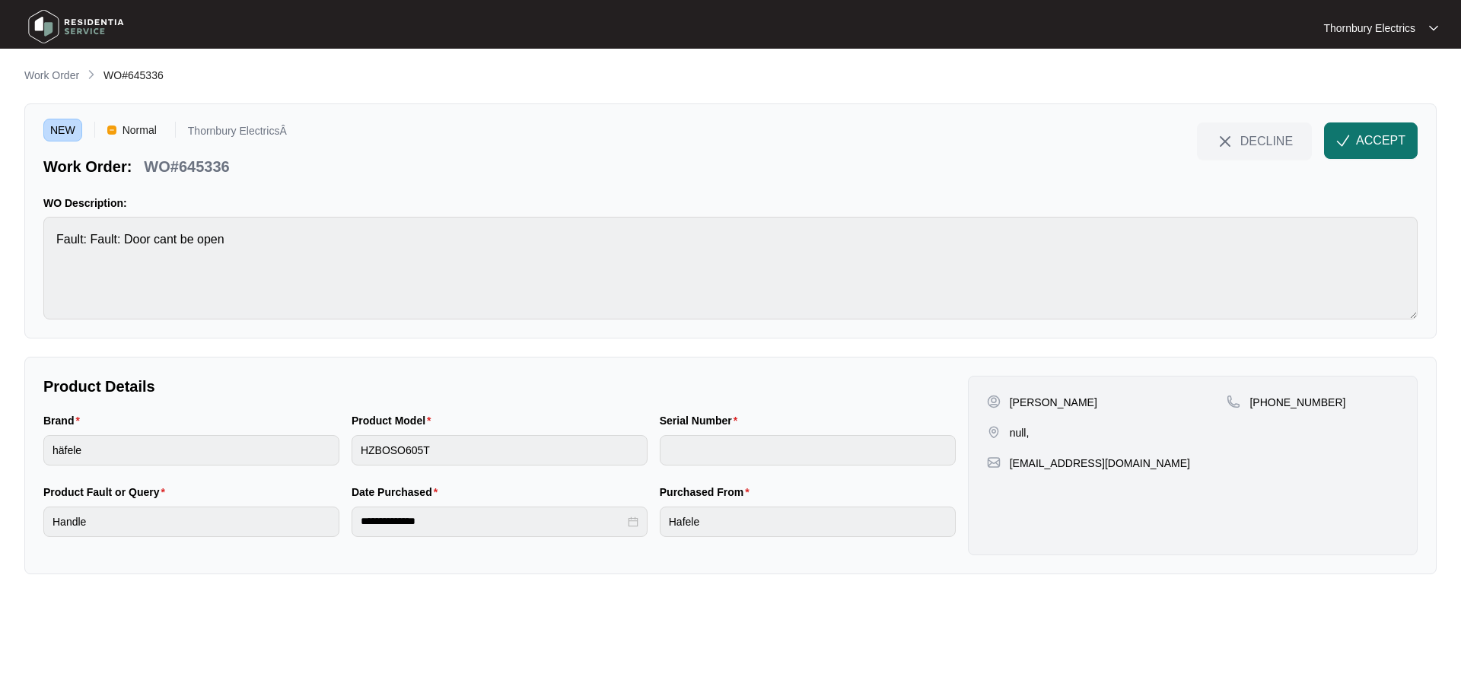
click at [1375, 139] on span "ACCEPT" at bounding box center [1380, 141] width 49 height 18
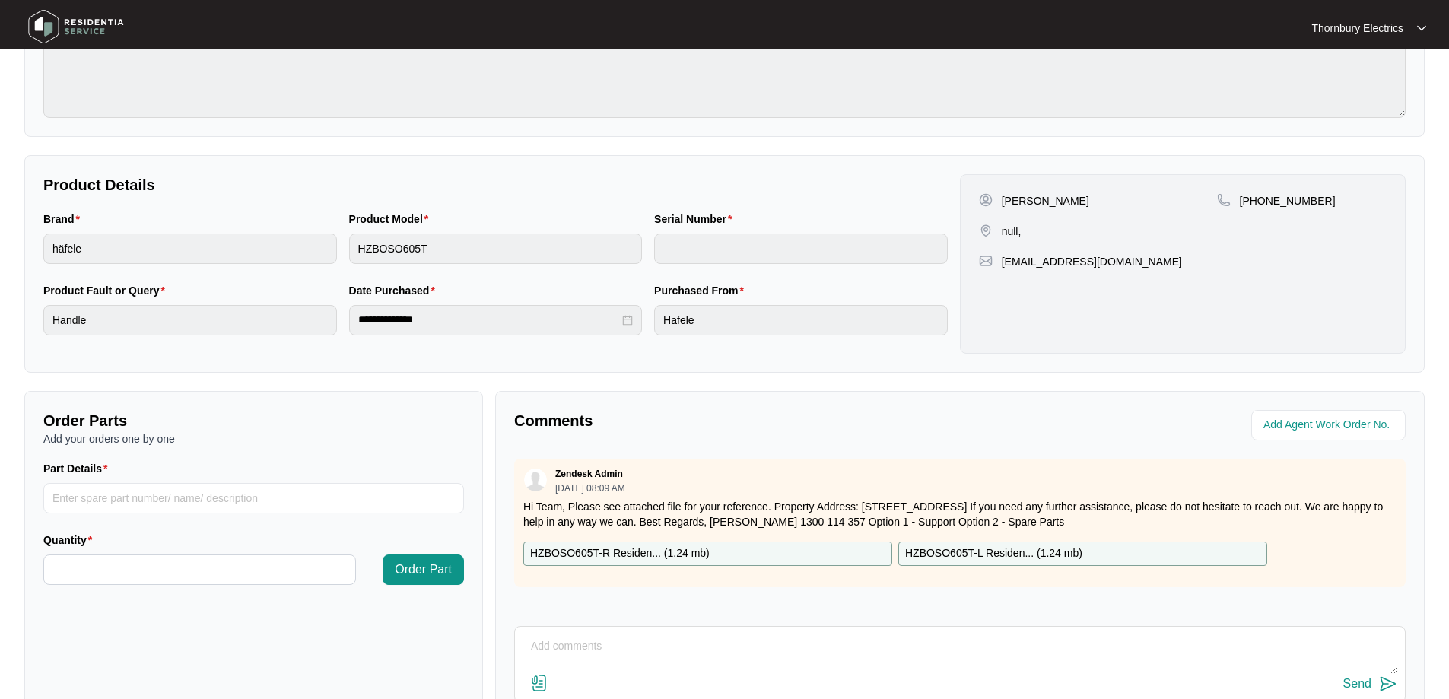
scroll to position [228, 0]
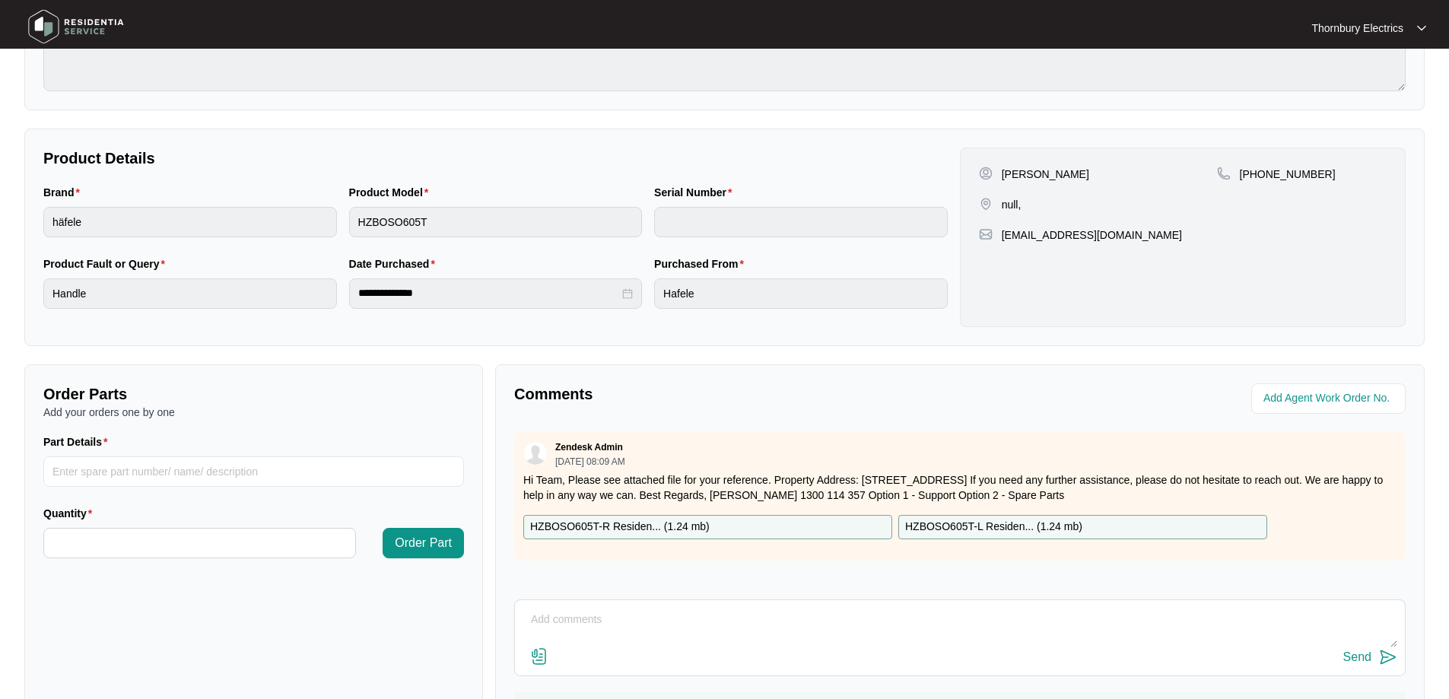
click at [577, 612] on textarea at bounding box center [960, 628] width 875 height 40
paste textarea "[STREET_ADDRESS]"
type textarea "Address on email is [STREET_ADDRESS]"
click at [1356, 657] on div "Send" at bounding box center [1357, 657] width 28 height 14
drag, startPoint x: 1317, startPoint y: 176, endPoint x: 1260, endPoint y: 174, distance: 57.1
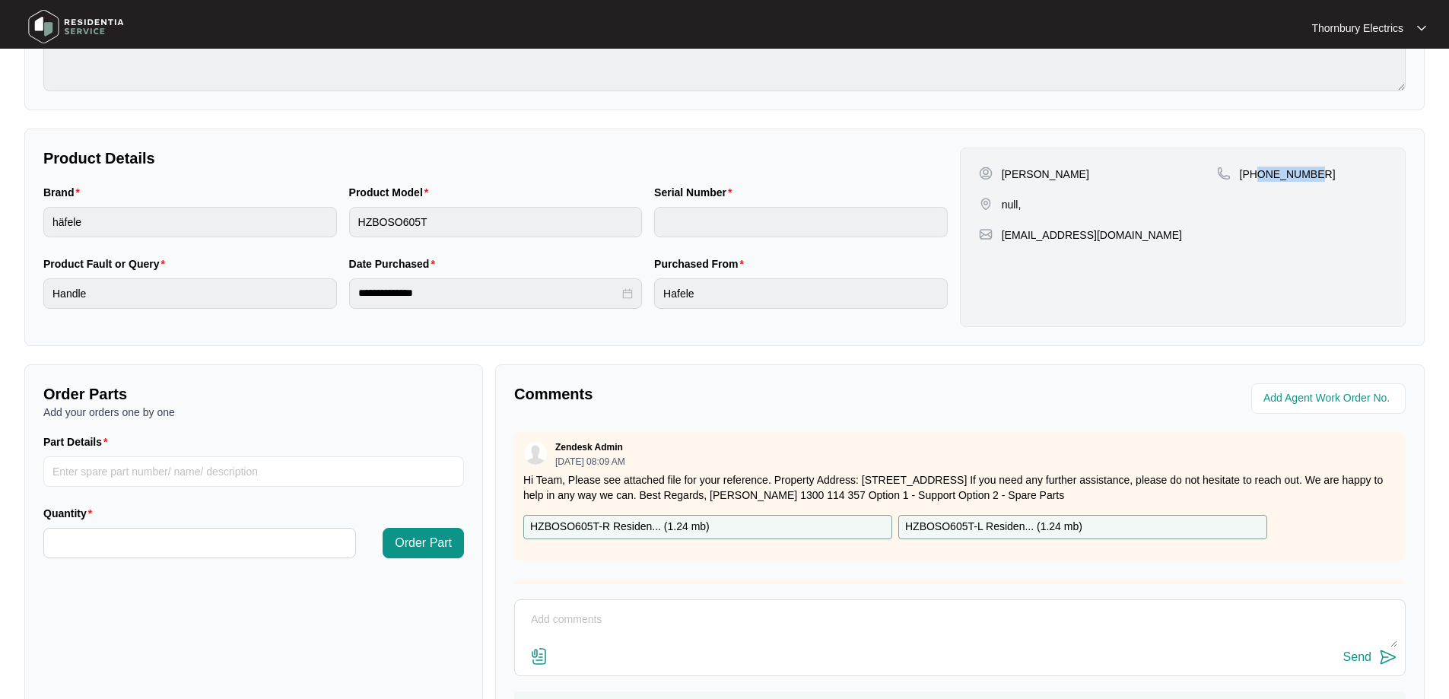
click at [1260, 174] on div "[PHONE_NUMBER]" at bounding box center [1302, 174] width 170 height 15
copy p "416041143"
drag, startPoint x: 1125, startPoint y: 235, endPoint x: 999, endPoint y: 240, distance: 126.4
click at [998, 241] on div "[EMAIL_ADDRESS][DOMAIN_NAME]" at bounding box center [1183, 234] width 408 height 15
copy p "[EMAIL_ADDRESS][DOMAIN_NAME]"
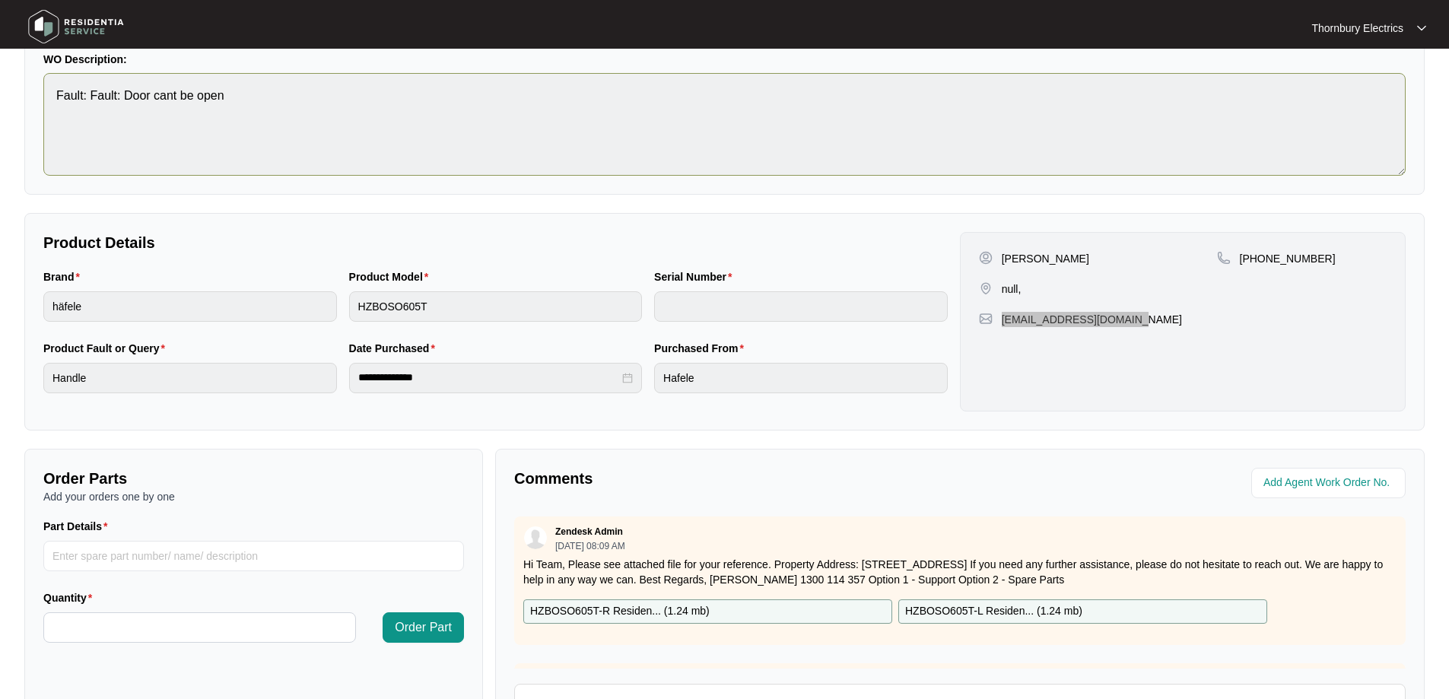
scroll to position [0, 0]
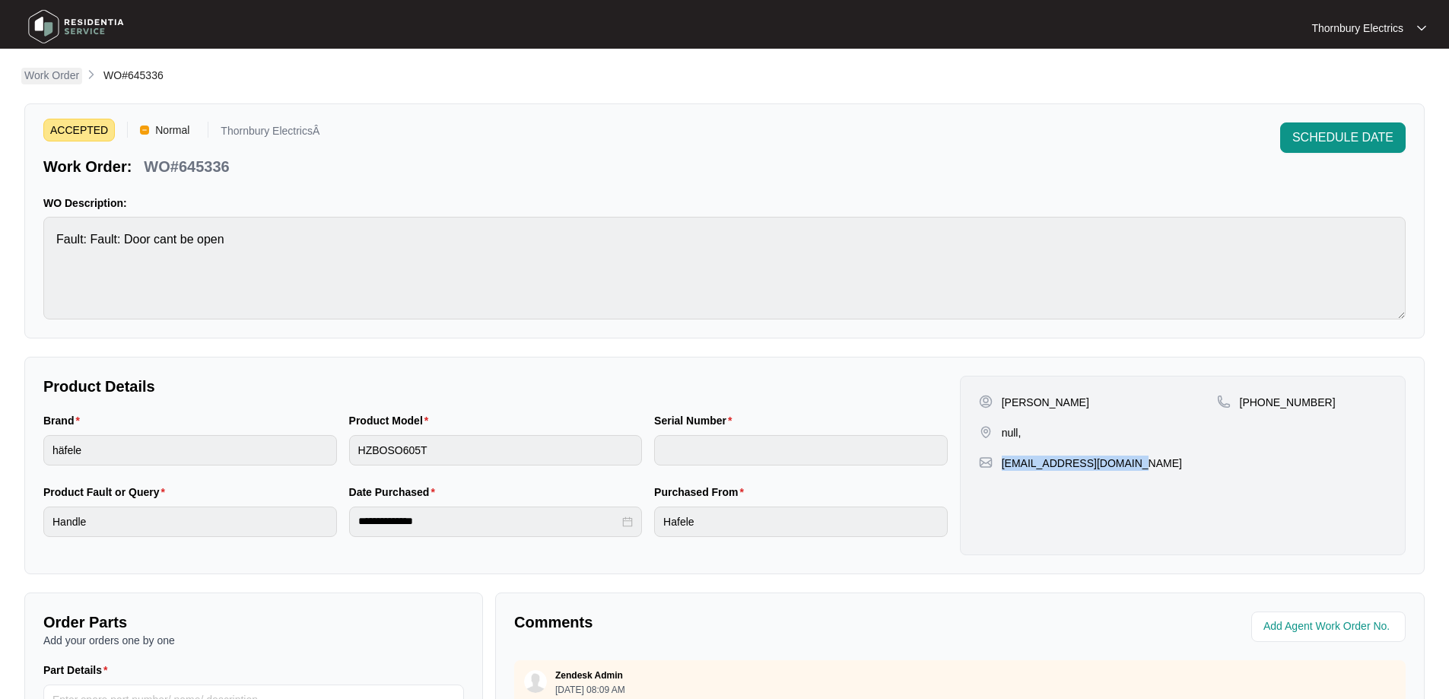
click at [43, 72] on p "Work Order" at bounding box center [51, 75] width 55 height 15
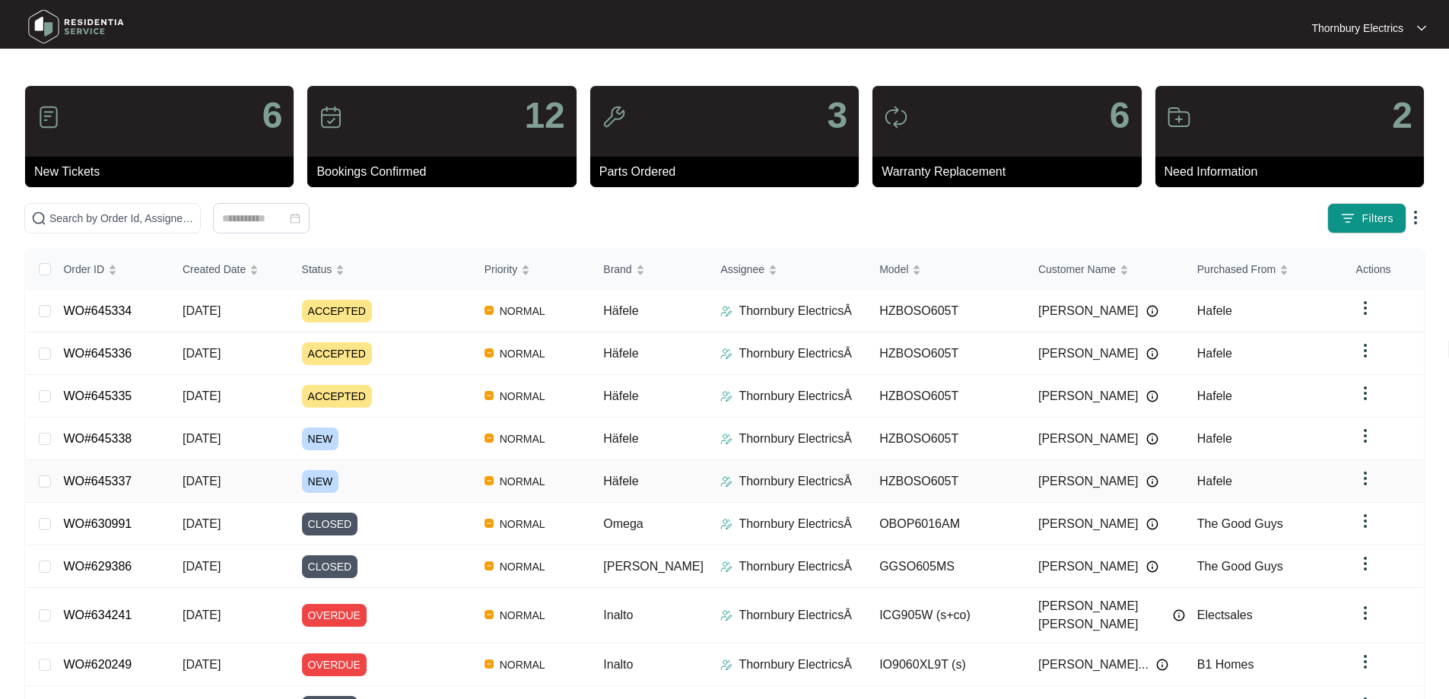
click at [186, 476] on div "Order ID Created Date Status Priority Brand Assignee Model Customer Name Purcha…" at bounding box center [724, 508] width 1397 height 516
click at [221, 475] on span "[DATE]" at bounding box center [202, 481] width 38 height 13
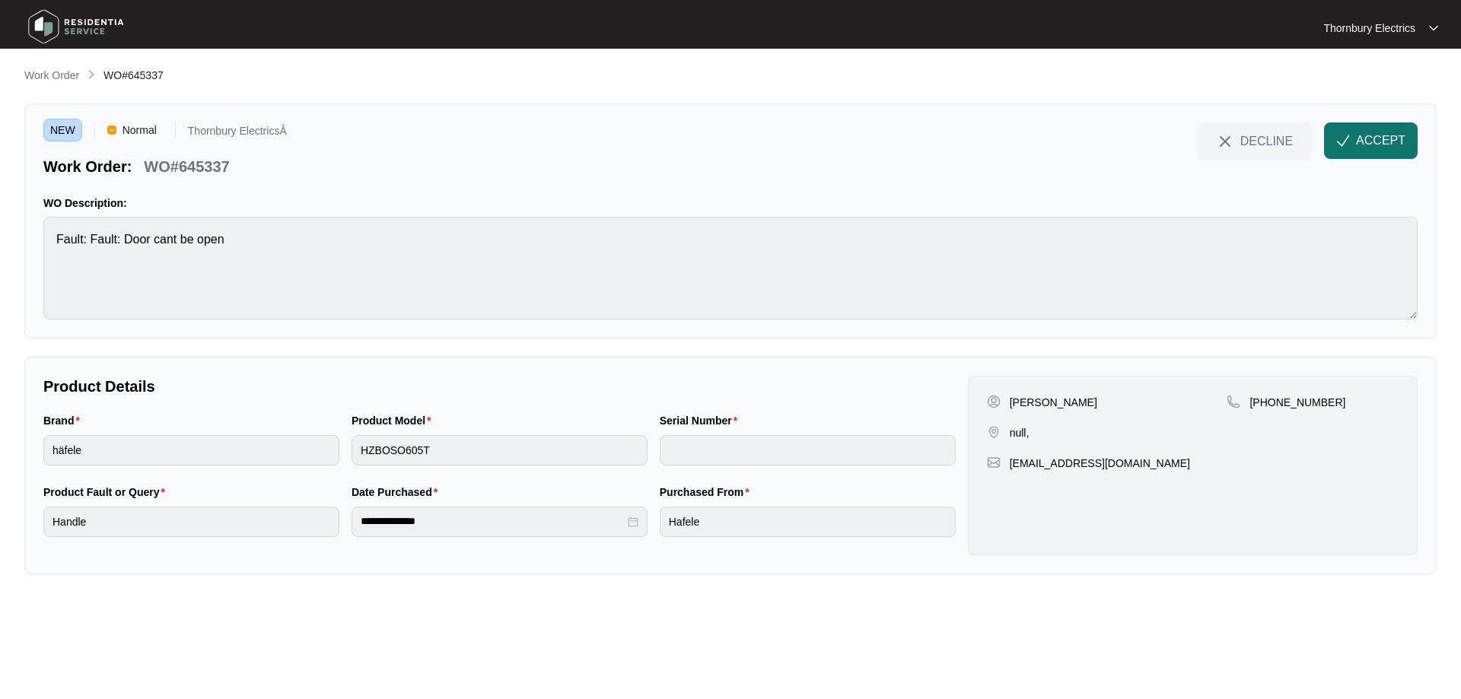
click at [1369, 141] on span "ACCEPT" at bounding box center [1380, 141] width 49 height 18
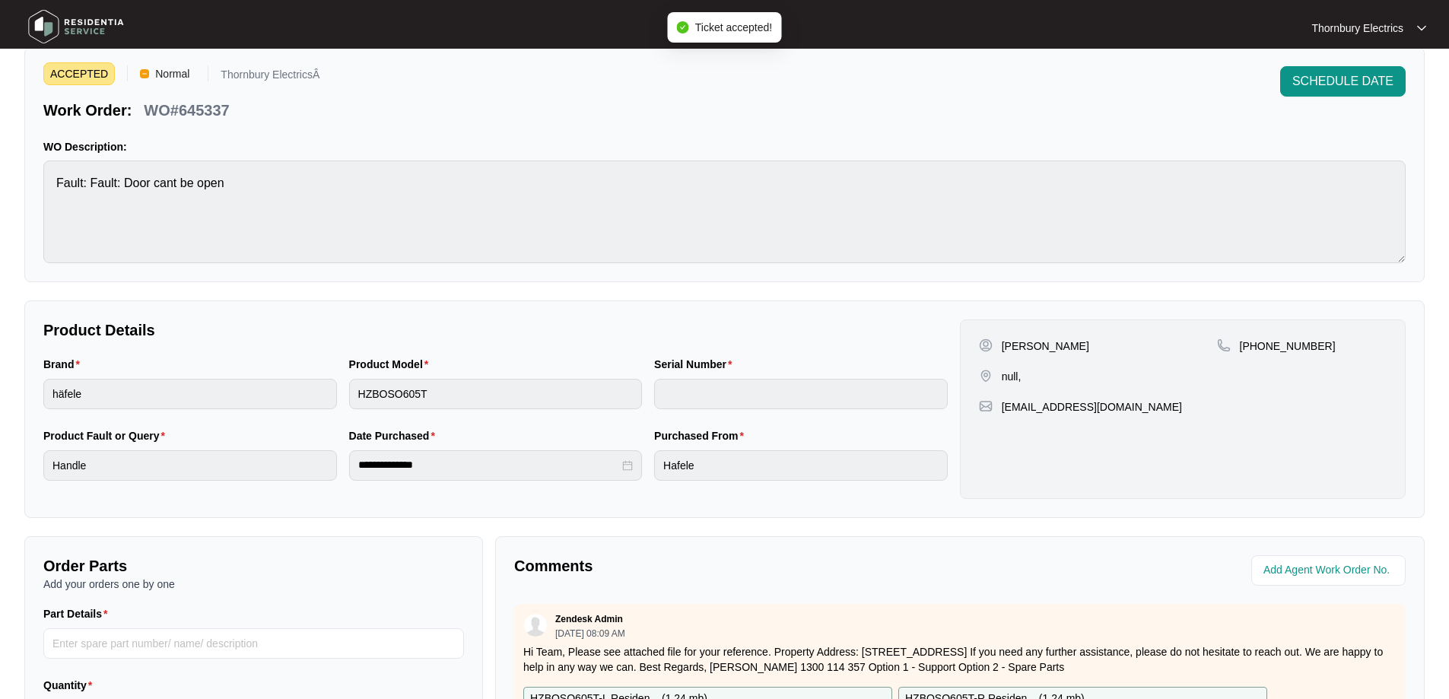
scroll to position [304, 0]
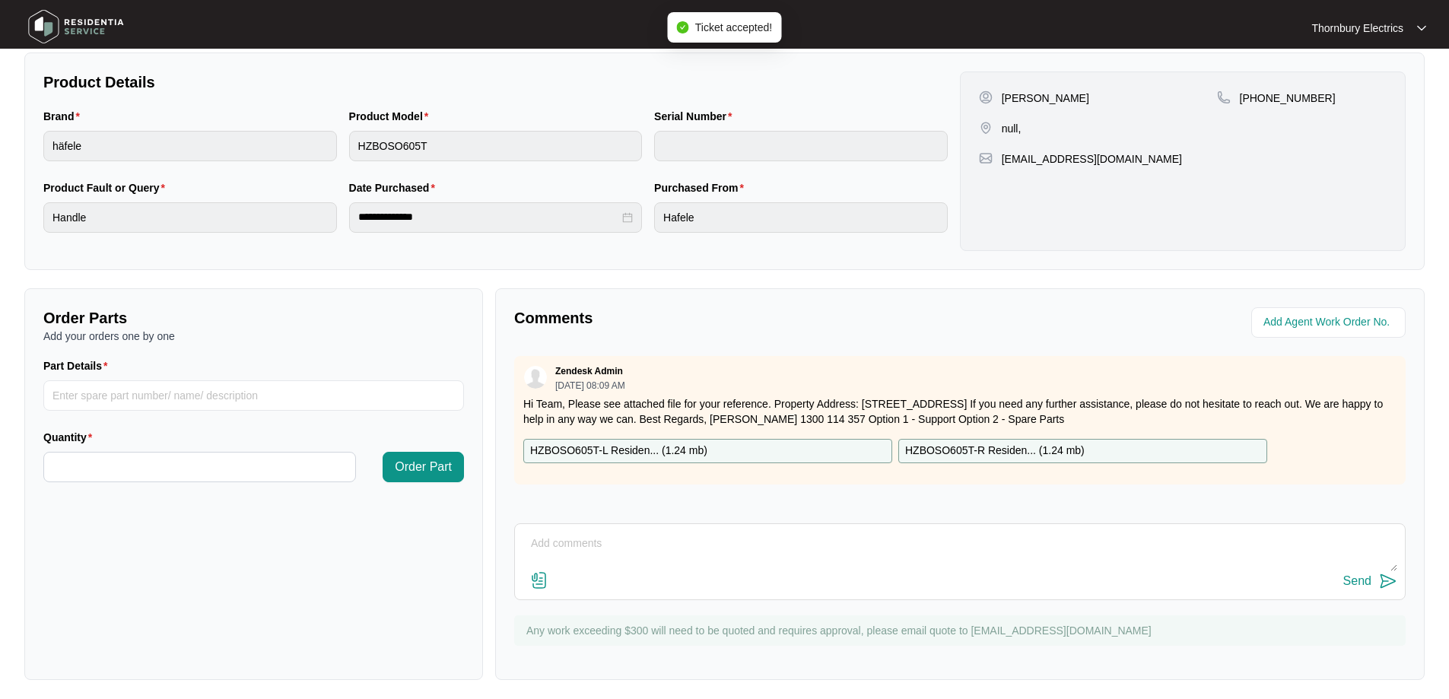
click at [616, 532] on textarea at bounding box center [960, 552] width 875 height 40
paste textarea "[STREET_ADDRESS]"
type textarea "Address on email is [STREET_ADDRESS]"
click at [1367, 583] on div "Send" at bounding box center [1357, 581] width 28 height 14
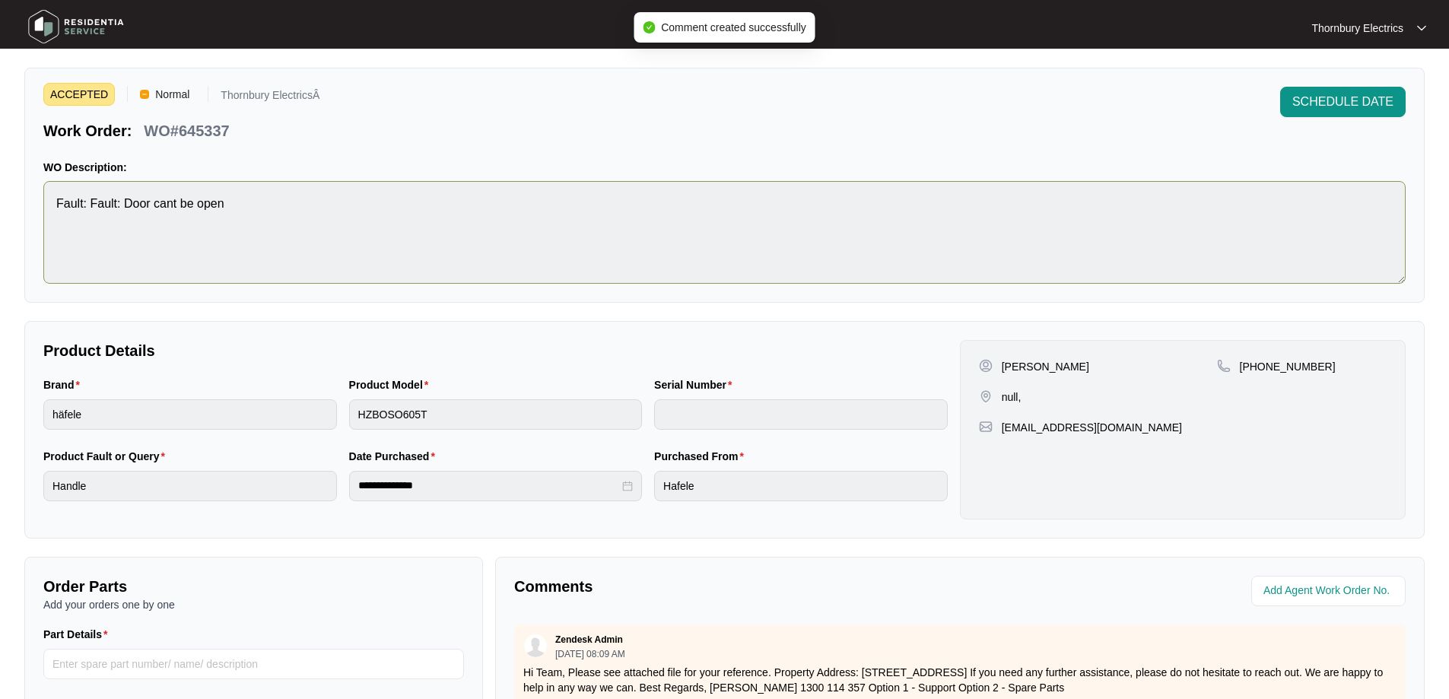
scroll to position [0, 0]
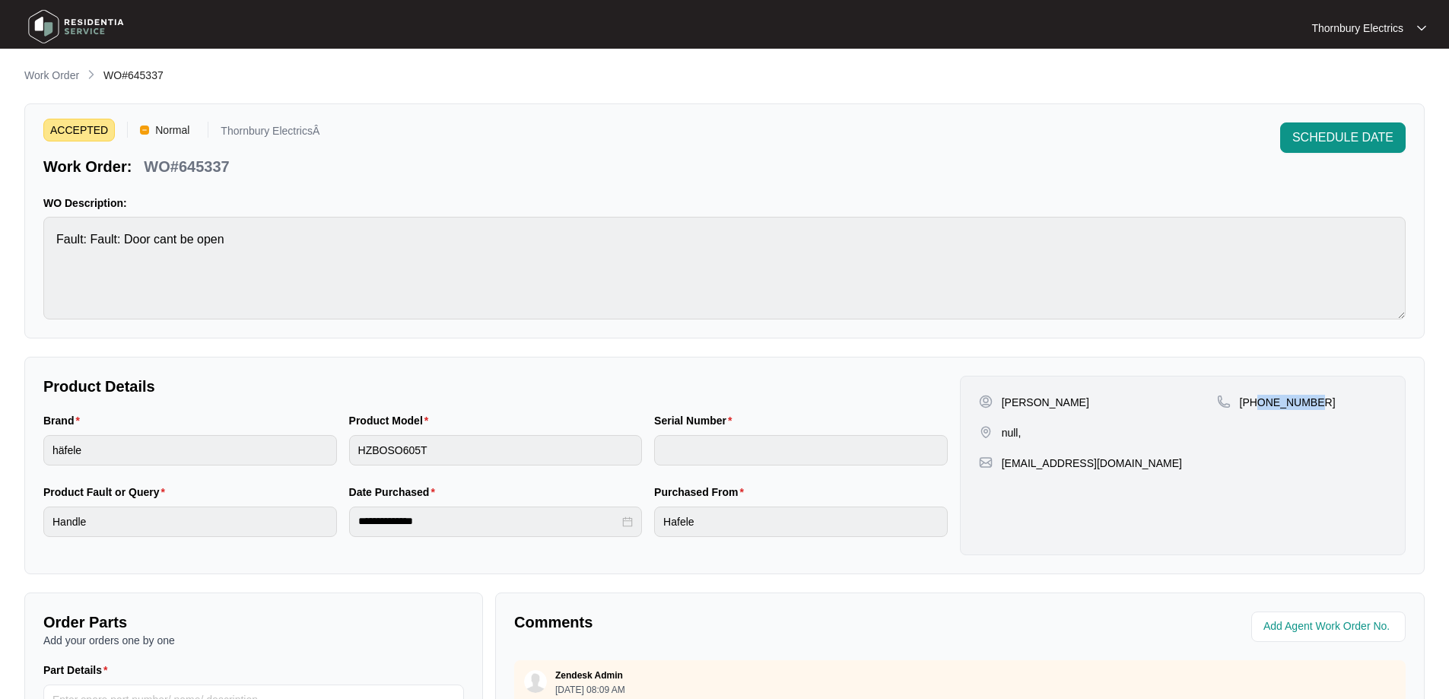
drag, startPoint x: 1314, startPoint y: 405, endPoint x: 1257, endPoint y: 405, distance: 56.3
click at [1257, 405] on div "[PHONE_NUMBER]" at bounding box center [1302, 402] width 170 height 15
copy p "416041143"
drag, startPoint x: 1126, startPoint y: 466, endPoint x: 1000, endPoint y: 468, distance: 125.5
click at [1000, 468] on div "[EMAIL_ADDRESS][DOMAIN_NAME]" at bounding box center [1183, 463] width 408 height 15
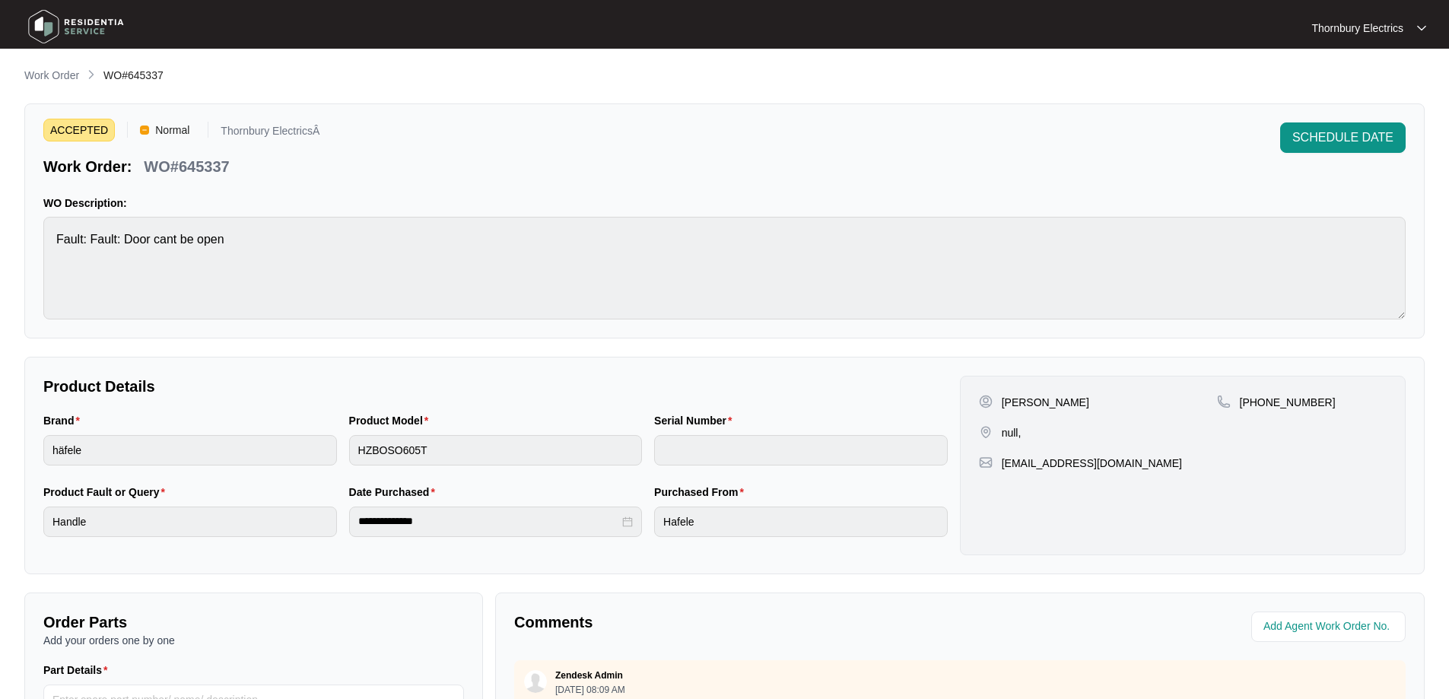
click at [1287, 181] on div "ACCEPTED Normal Thornbury ElectricsÂ Work Order: WO#645337 SCHEDULE DATE WO Des…" at bounding box center [724, 220] width 1400 height 235
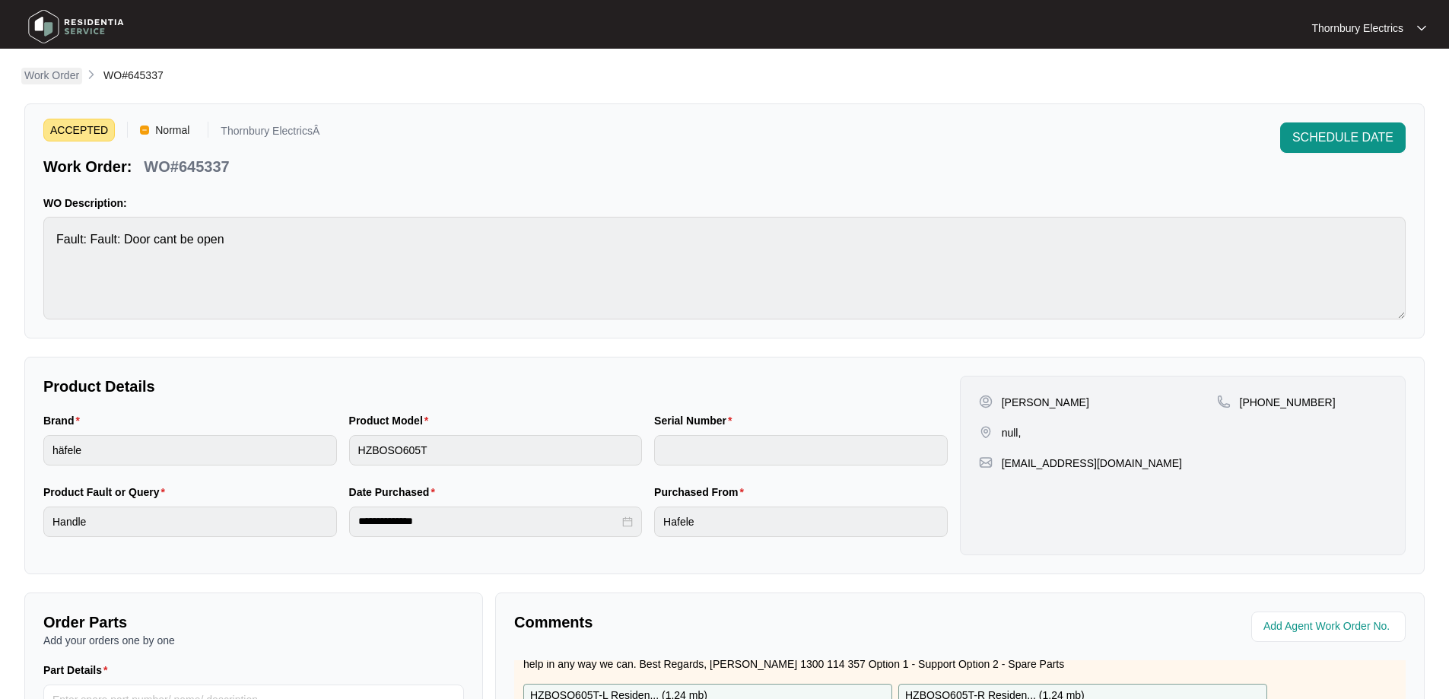
click at [63, 79] on p "Work Order" at bounding box center [51, 75] width 55 height 15
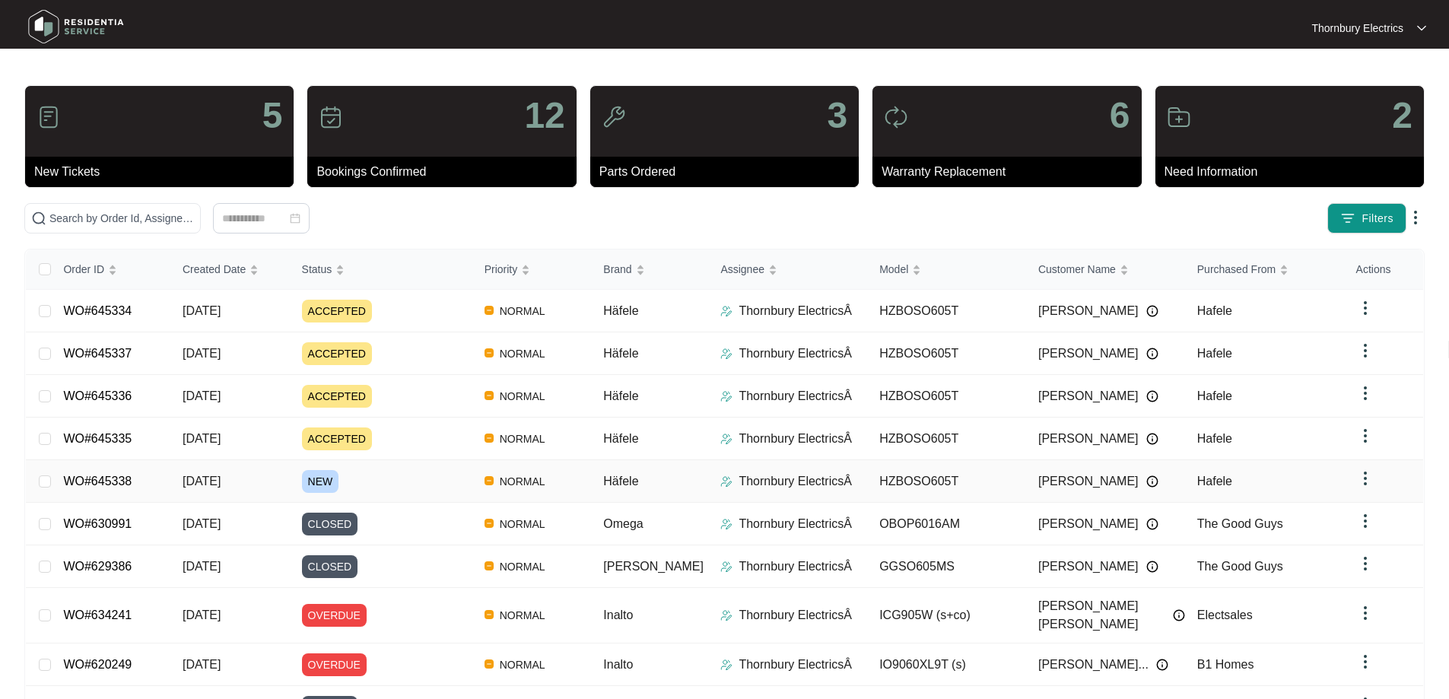
click at [279, 481] on td "[DATE]" at bounding box center [229, 481] width 119 height 43
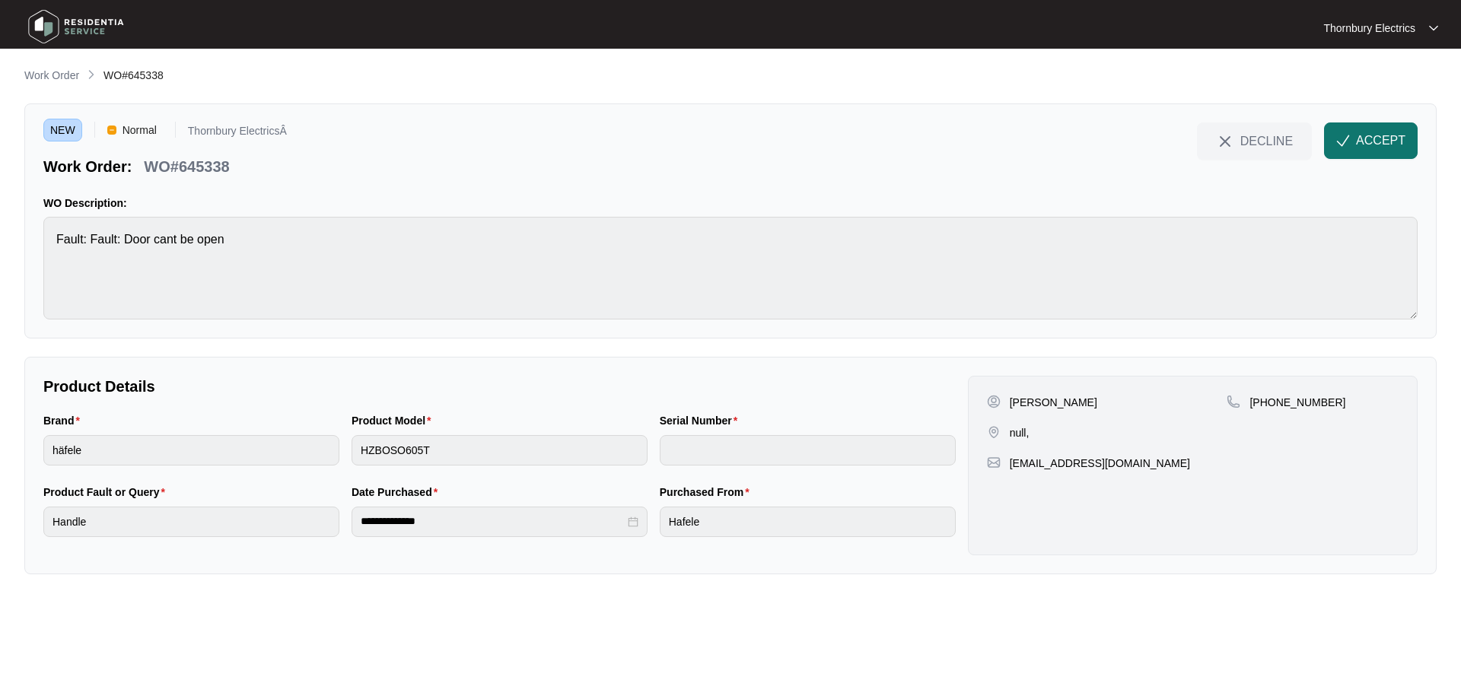
click at [1372, 132] on span "ACCEPT" at bounding box center [1380, 141] width 49 height 18
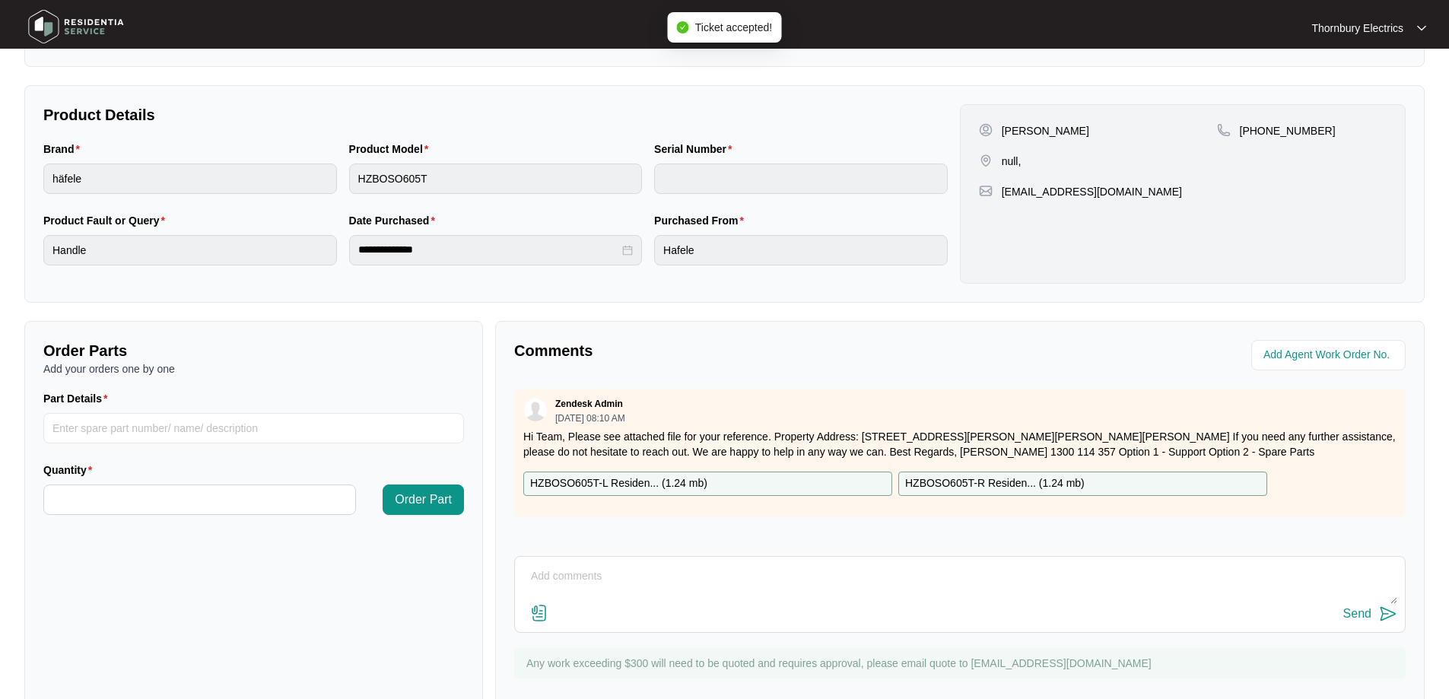
scroll to position [310, 0]
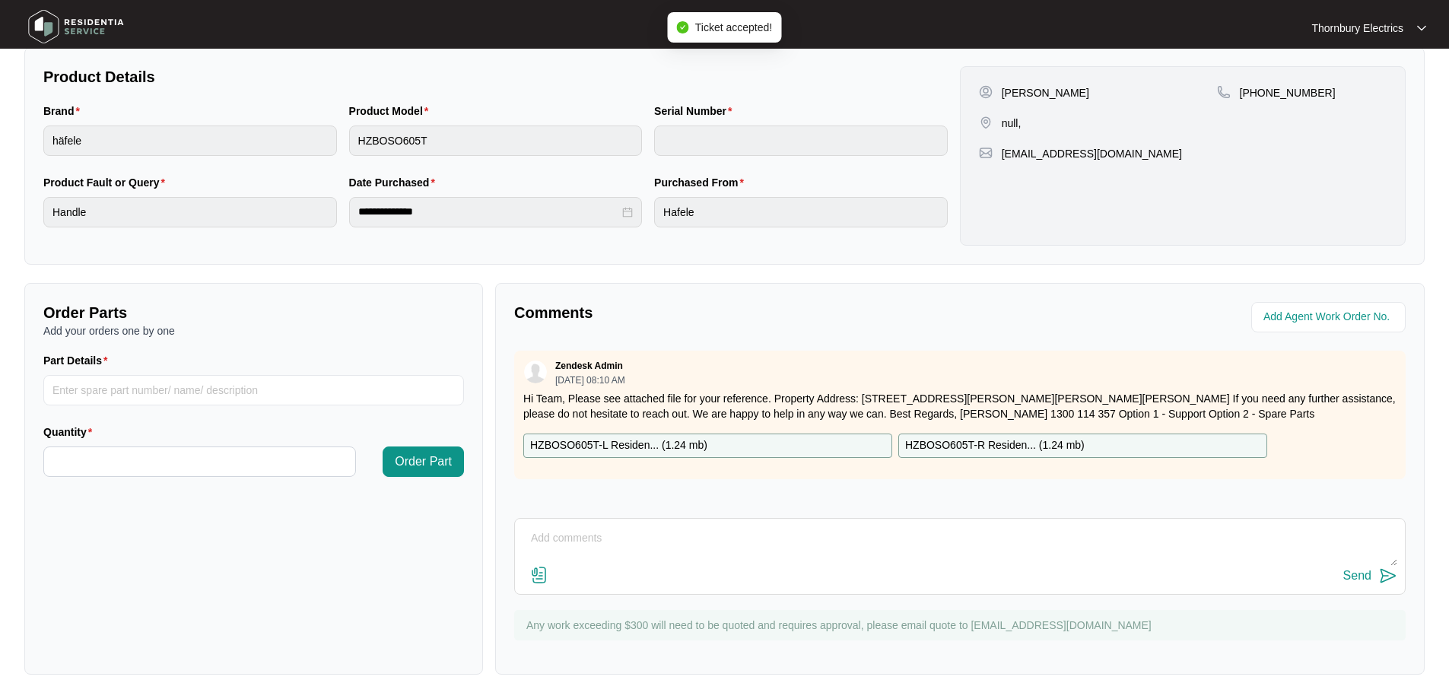
click at [565, 536] on textarea at bounding box center [960, 546] width 875 height 40
paste textarea "Good Morning, We had already received this job On Work Order 644359 and are att…"
drag, startPoint x: 720, startPoint y: 536, endPoint x: 467, endPoint y: 530, distance: 253.4
click at [467, 529] on div "Order Parts Add your orders one by one Part Details Quantity Order Part Comment…" at bounding box center [724, 479] width 1413 height 392
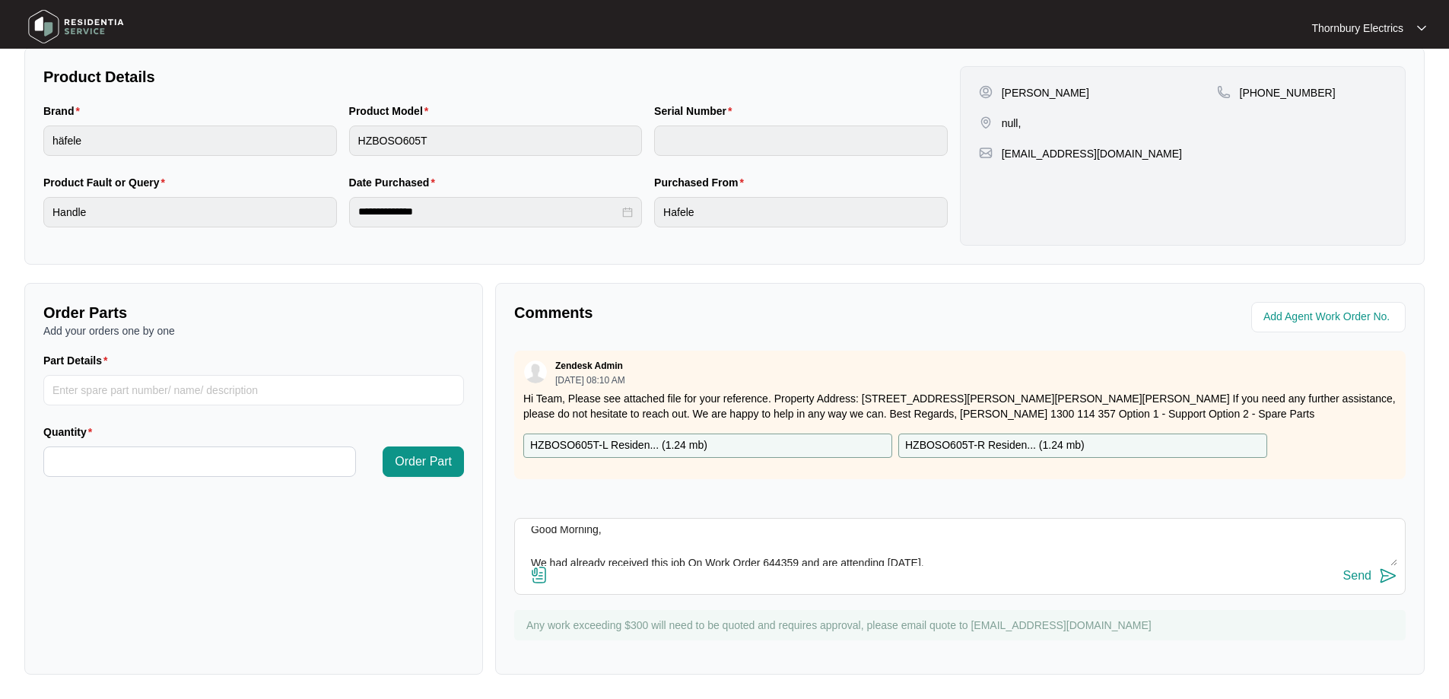
scroll to position [33, 0]
click at [939, 540] on textarea "Good Morning, We had already received this job On Work Order 644359 and are att…" at bounding box center [960, 546] width 875 height 40
paste textarea "[STREET_ADDRESS][PERSON_NAME][PERSON_NAME][PERSON_NAME]"
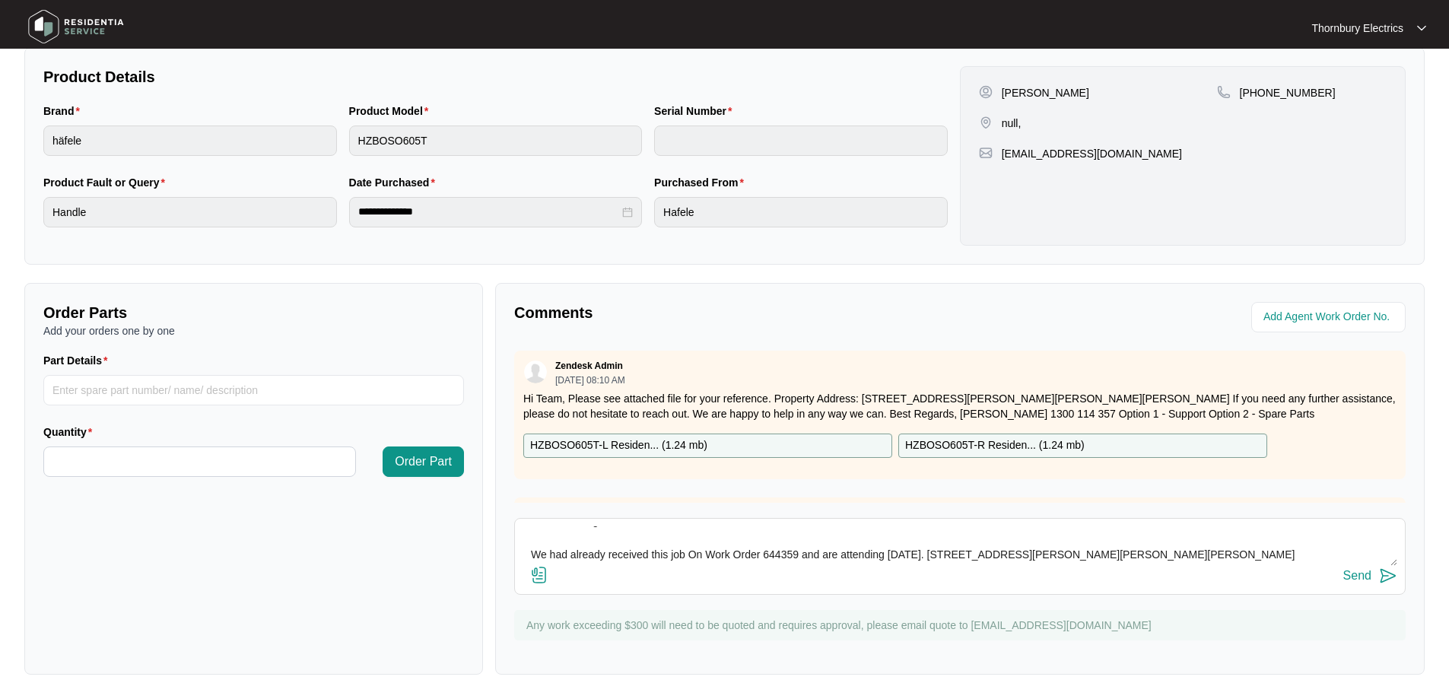
type textarea "Good Morning, We had already received this job On Work Order 644359 and are att…"
click at [1364, 573] on div "Send" at bounding box center [1357, 576] width 28 height 14
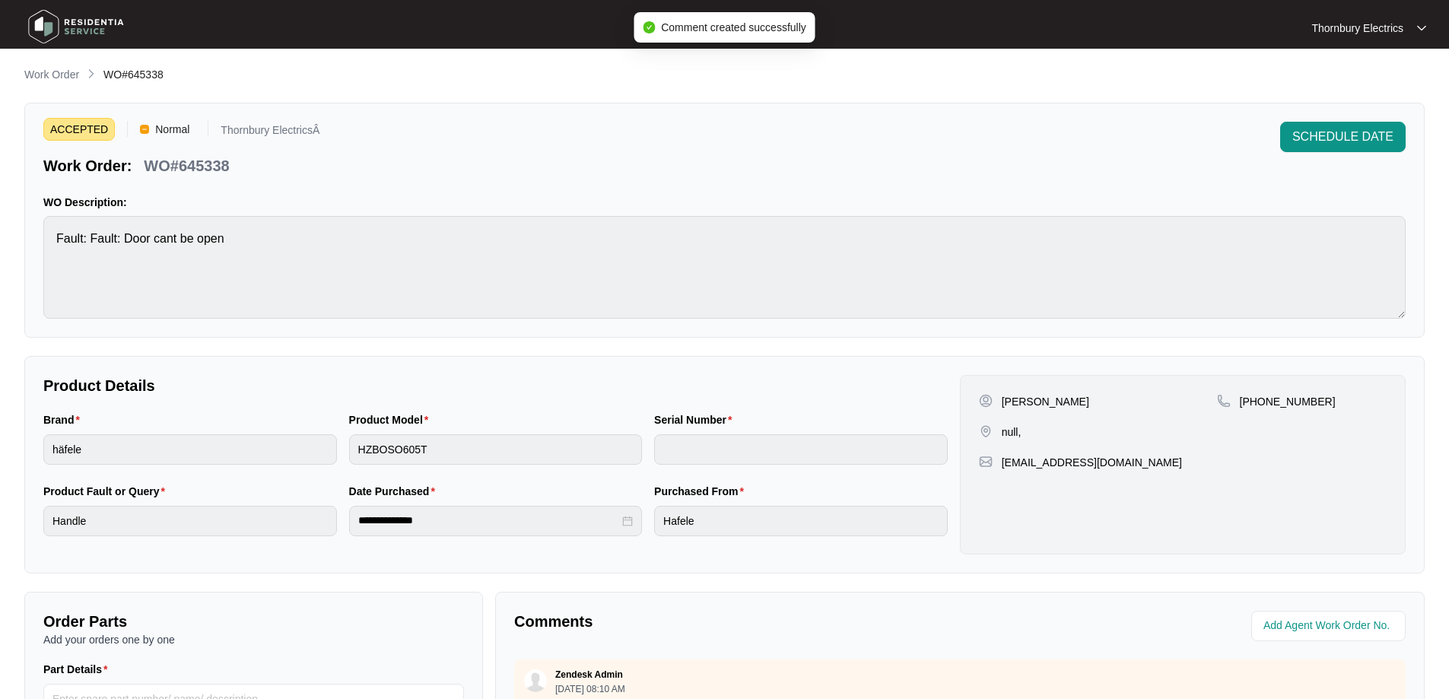
scroll to position [0, 0]
click at [1341, 141] on span "SCHEDULE DATE" at bounding box center [1342, 138] width 101 height 18
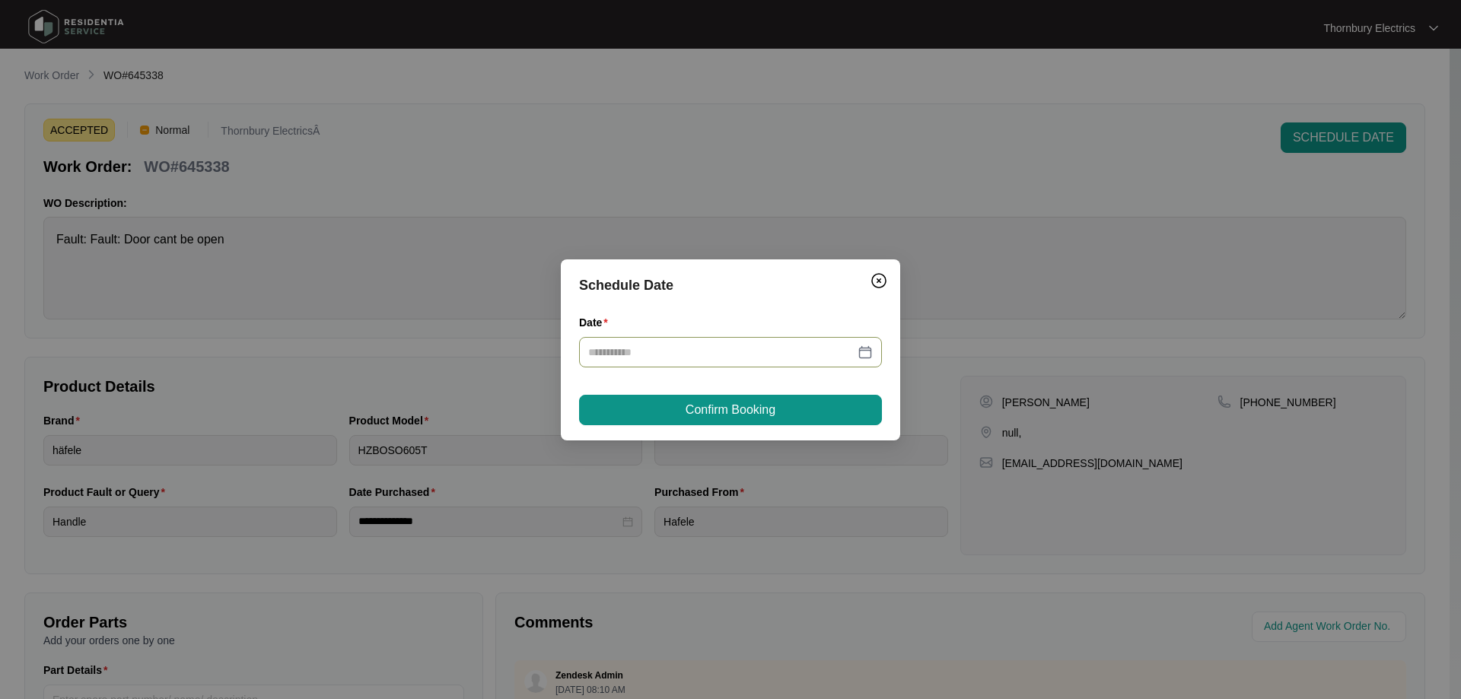
click at [868, 349] on div at bounding box center [730, 352] width 285 height 17
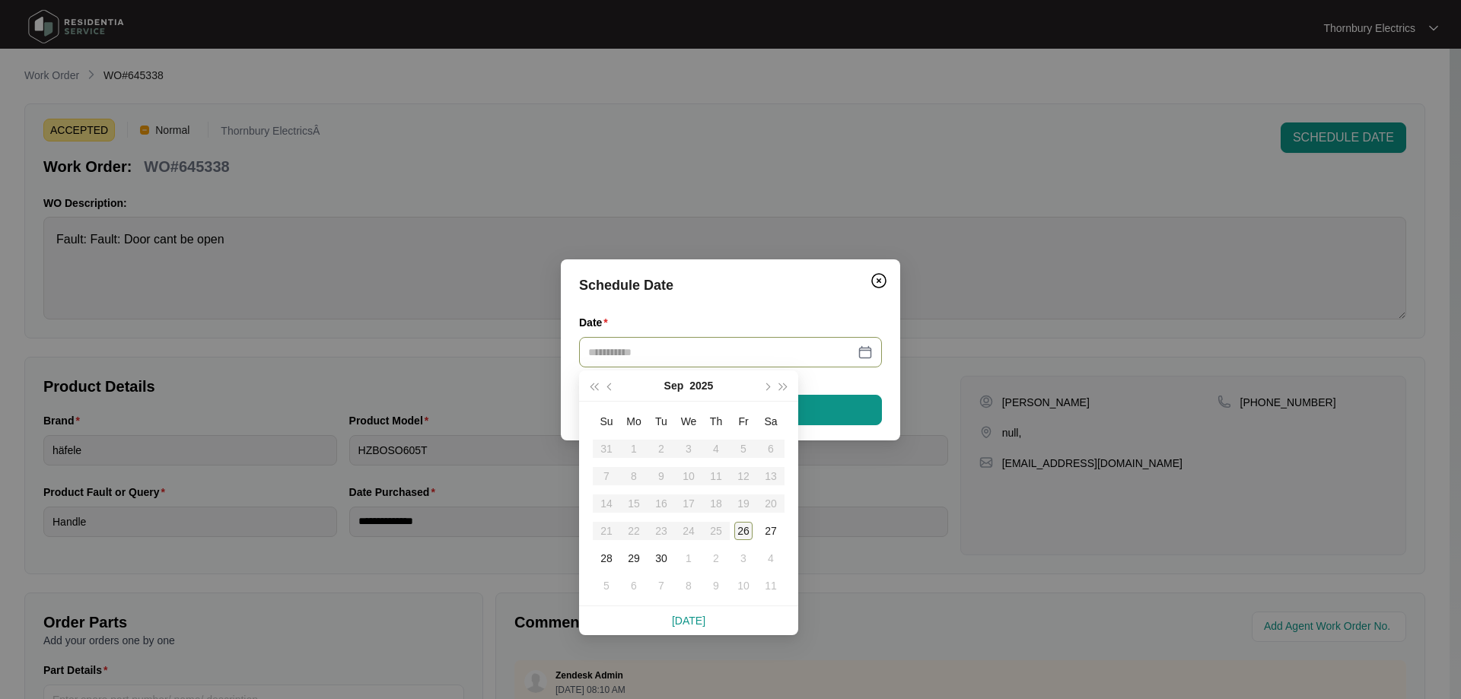
type input "**********"
click at [739, 533] on div "26" at bounding box center [743, 531] width 18 height 18
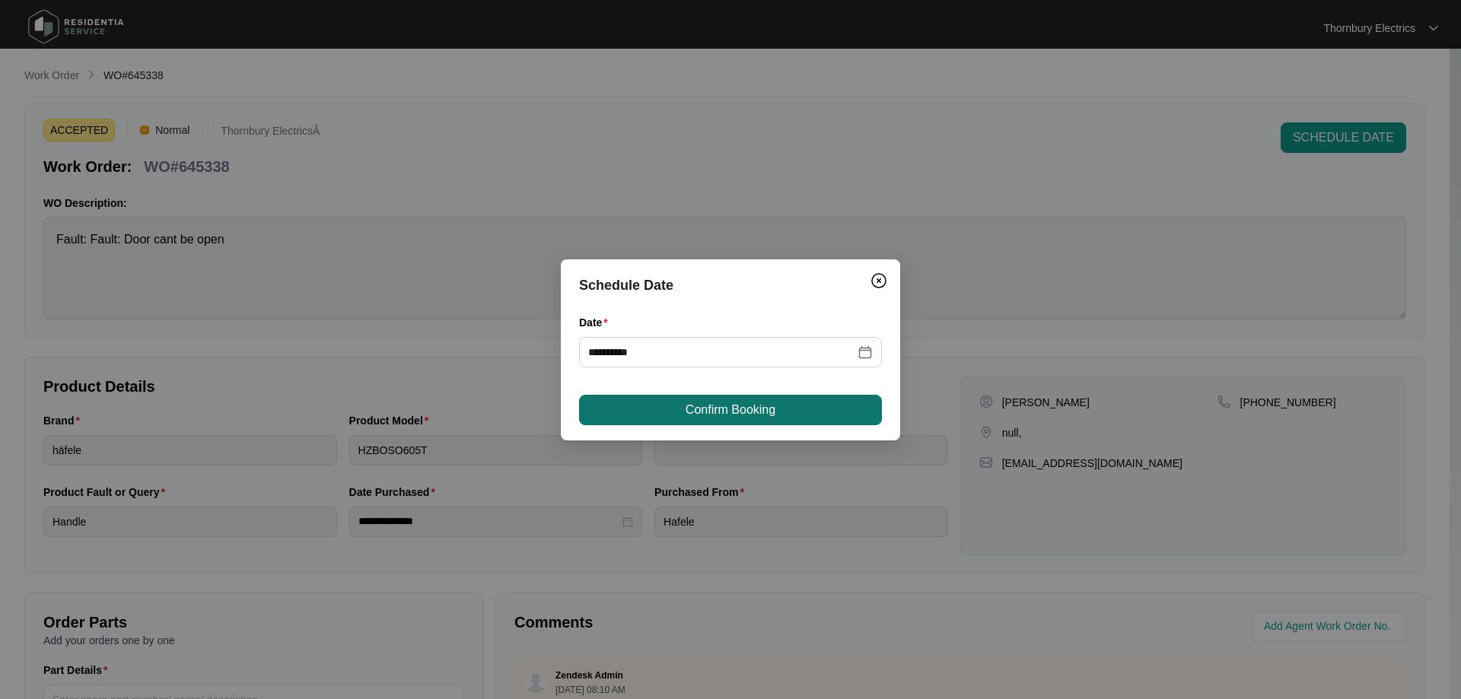
click at [786, 414] on button "Confirm Booking" at bounding box center [730, 410] width 303 height 30
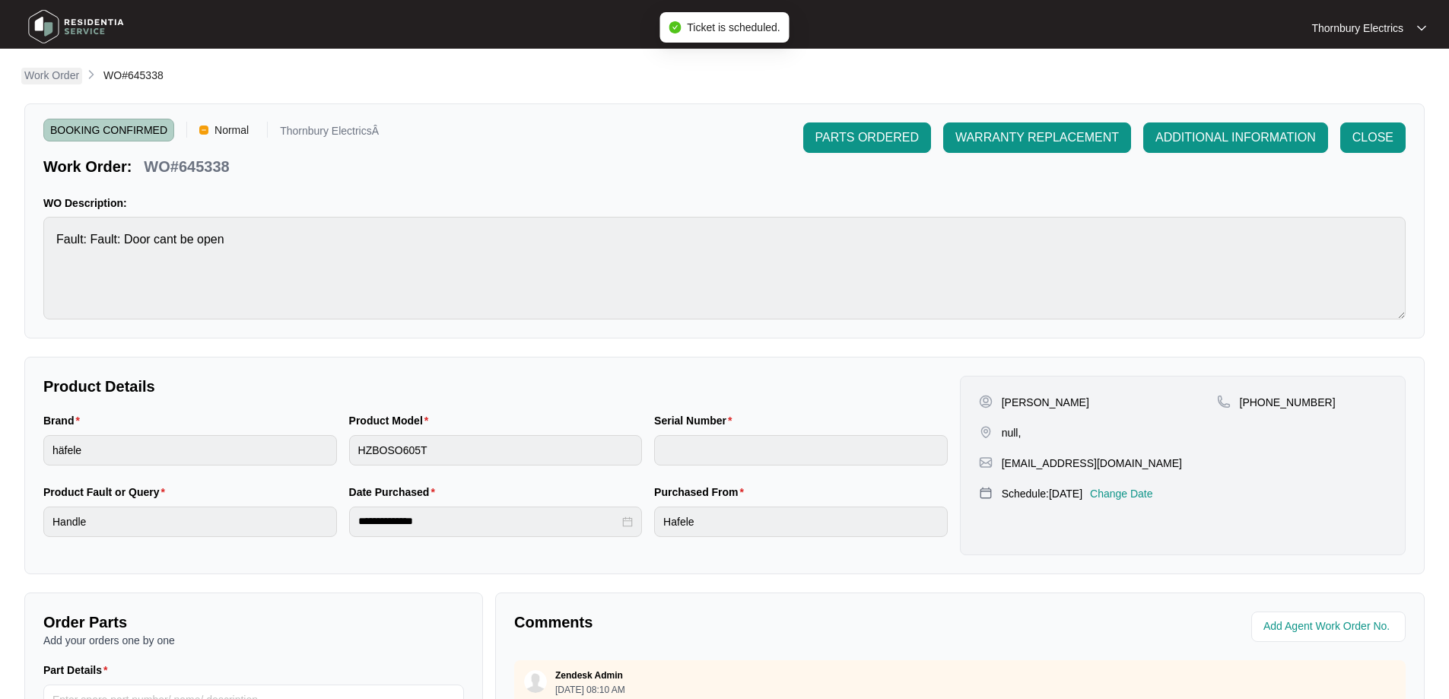
click at [43, 78] on p "Work Order" at bounding box center [51, 75] width 55 height 15
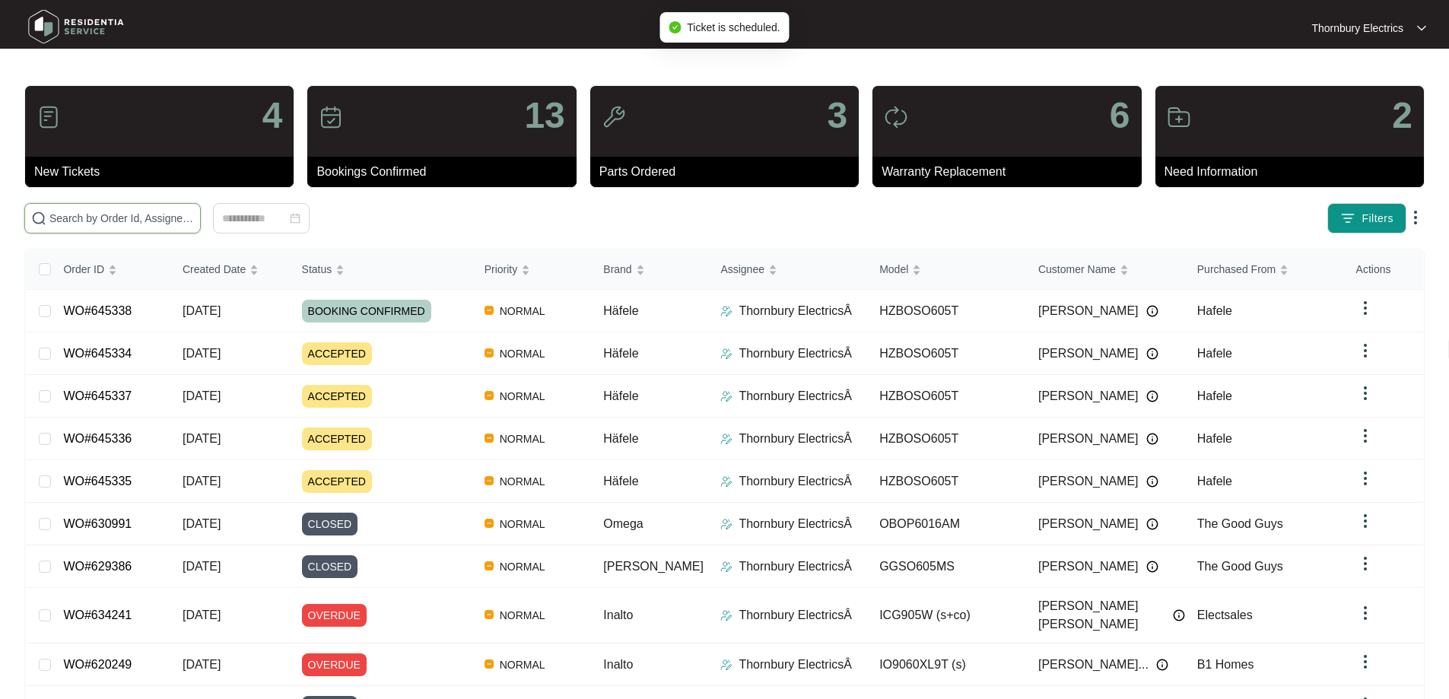
click at [194, 223] on input "text" at bounding box center [121, 218] width 145 height 17
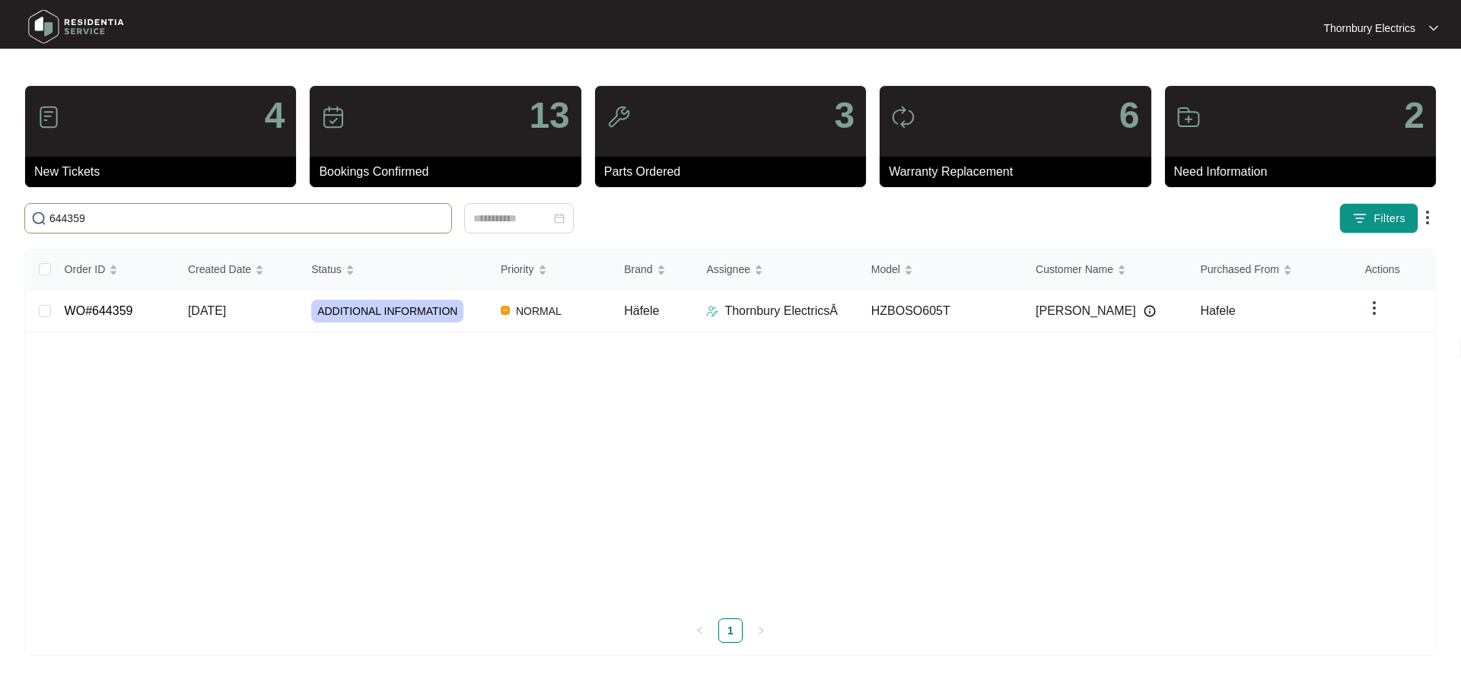
type input "644359"
click at [651, 325] on td "Häfele" at bounding box center [653, 311] width 82 height 43
